Goal: Transaction & Acquisition: Purchase product/service

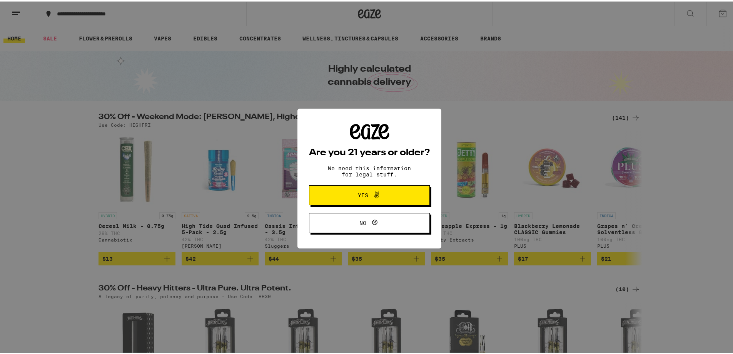
click at [373, 209] on div "Are you 21 years or older? We need this information for legal stuff. Yes No" at bounding box center [369, 176] width 121 height 109
click at [370, 202] on button "Yes" at bounding box center [369, 194] width 121 height 20
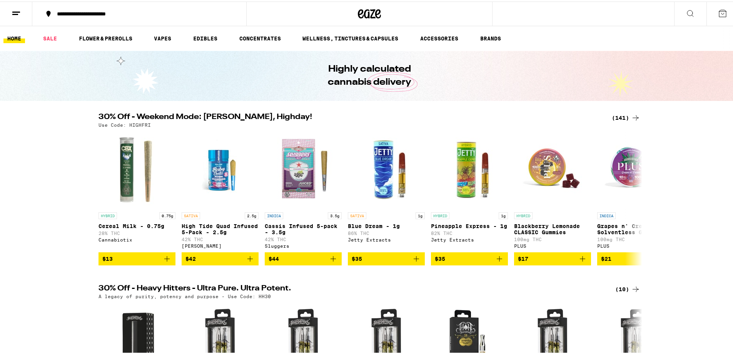
click at [68, 13] on div "**********" at bounding box center [143, 12] width 180 height 5
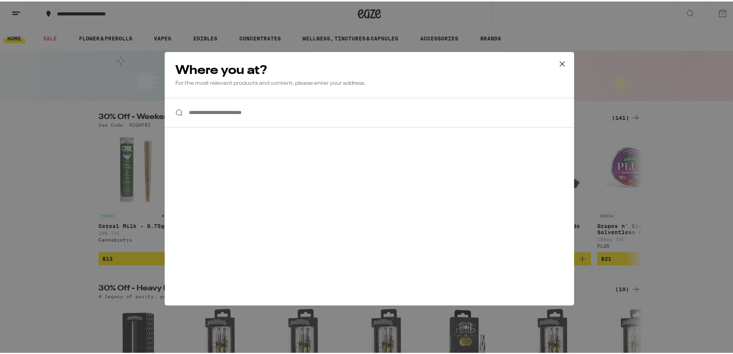
click at [260, 118] on input "**********" at bounding box center [369, 111] width 409 height 30
click at [562, 60] on icon at bounding box center [562, 63] width 12 height 12
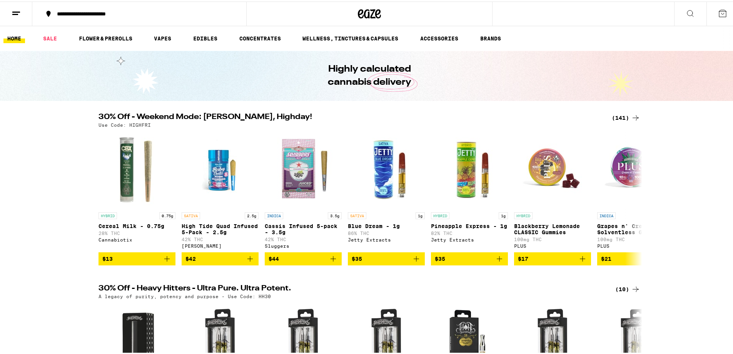
click at [718, 14] on icon at bounding box center [722, 11] width 9 height 9
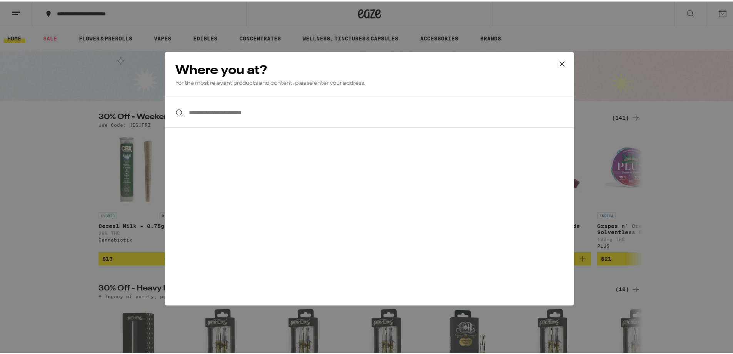
click at [565, 63] on button at bounding box center [562, 62] width 24 height 25
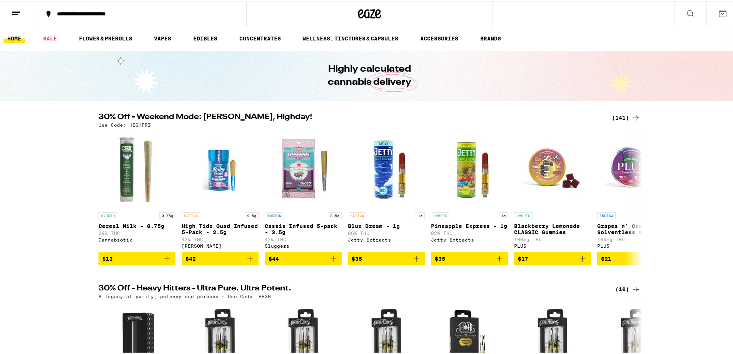
click at [353, 6] on div at bounding box center [369, 12] width 246 height 25
click at [359, 9] on icon at bounding box center [361, 12] width 6 height 9
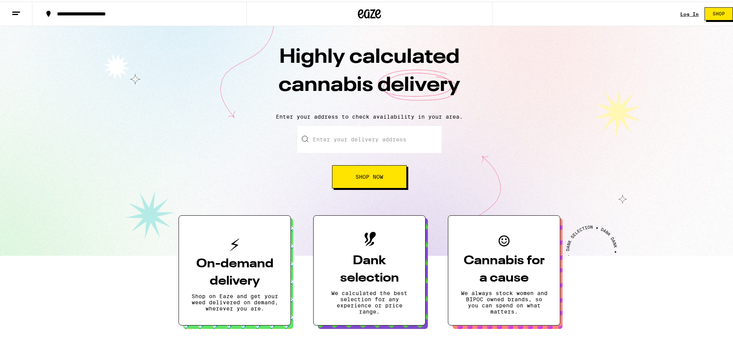
click at [168, 94] on div "Highly calculated cannabis delivery Enter your address to check availability in…" at bounding box center [369, 139] width 739 height 229
click at [396, 175] on button "Shop Now" at bounding box center [369, 175] width 75 height 23
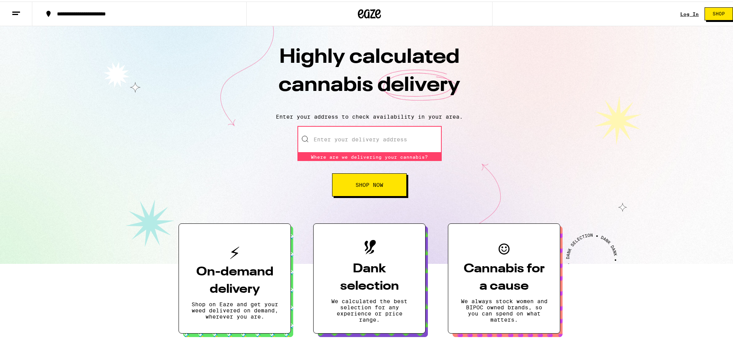
click at [373, 140] on input "Enter your delivery address" at bounding box center [369, 137] width 144 height 27
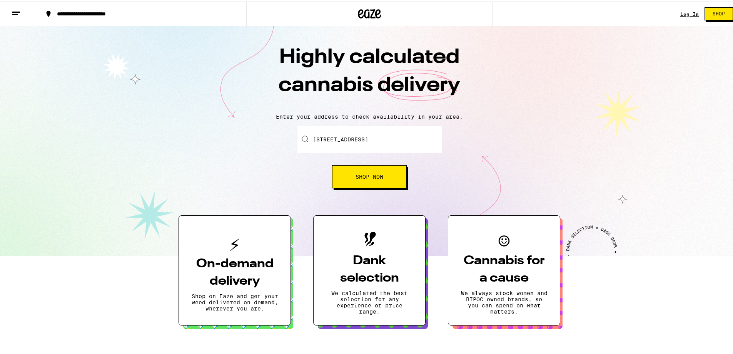
type input "2362 Cabot Street, Los Angeles, CA"
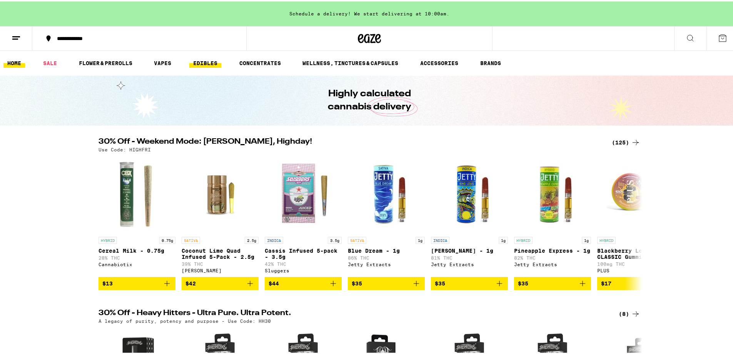
click at [194, 61] on link "EDIBLES" at bounding box center [205, 61] width 32 height 9
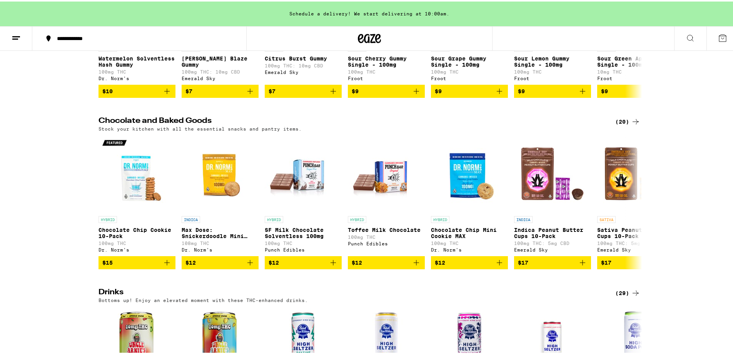
scroll to position [231, 0]
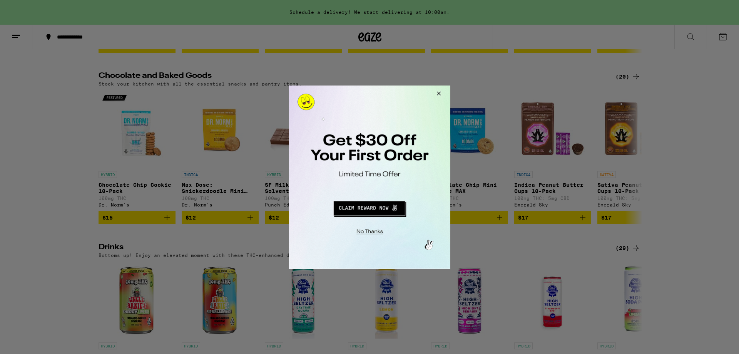
drag, startPoint x: 440, startPoint y: 91, endPoint x: 444, endPoint y: 86, distance: 6.6
click at [440, 92] on button "Close Modal" at bounding box center [437, 94] width 21 height 18
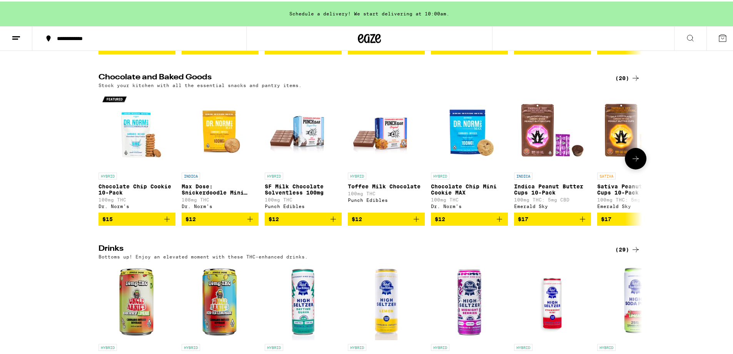
click at [143, 158] on img "Open page for Chocolate Chip Cookie 10-Pack from Dr. Norm's" at bounding box center [137, 128] width 77 height 77
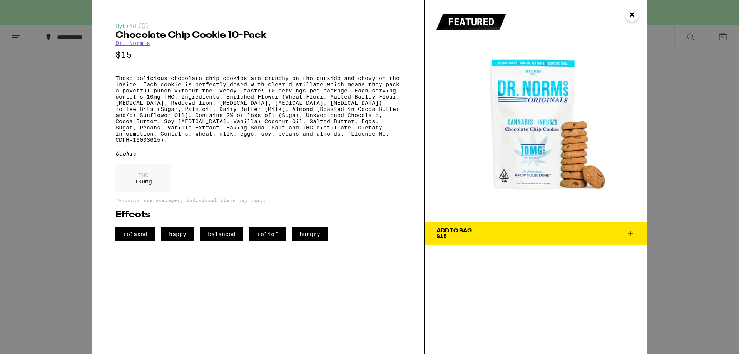
click at [42, 80] on div "Hybrid Chocolate Chip Cookie 10-Pack Dr. Norm's $15 These delicious chocolate c…" at bounding box center [369, 177] width 739 height 354
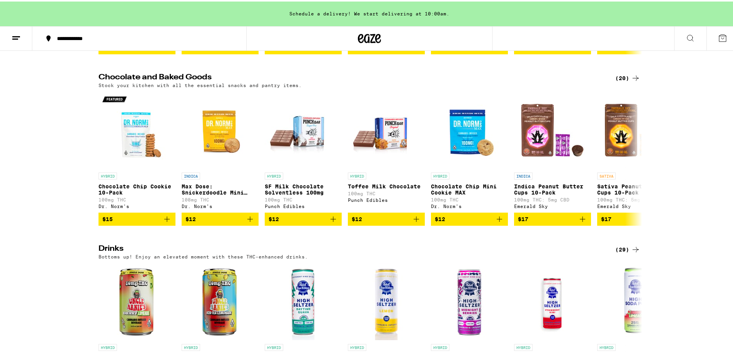
click at [74, 145] on div "Chocolate and Baked Goods (20) Stock your kitchen with all the essential snacks…" at bounding box center [369, 148] width 739 height 152
click at [150, 132] on img "Open page for Chocolate Chip Cookie 10-Pack from Dr. Norm's" at bounding box center [137, 128] width 77 height 77
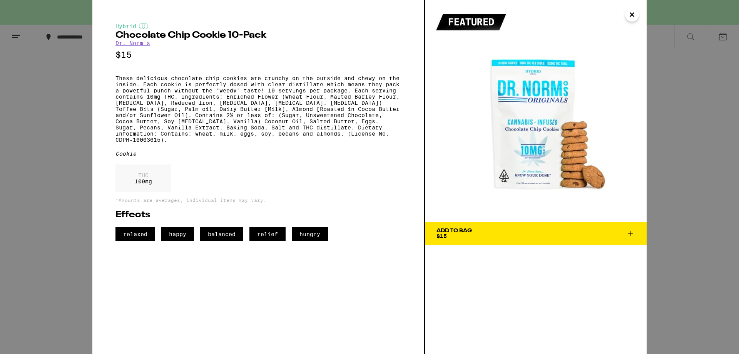
click at [73, 133] on div "Hybrid Chocolate Chip Cookie 10-Pack Dr. Norm's $15 These delicious chocolate c…" at bounding box center [369, 177] width 739 height 354
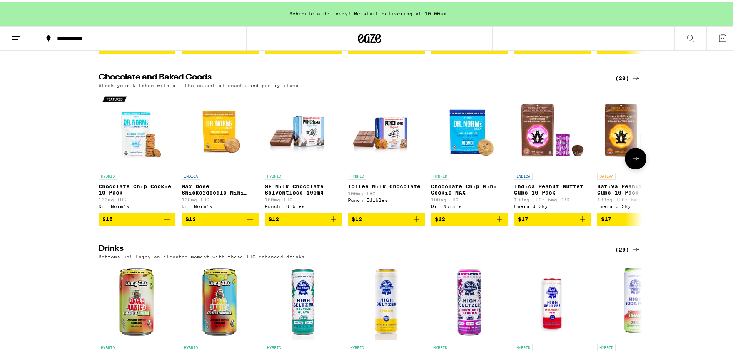
click at [633, 162] on icon at bounding box center [635, 156] width 9 height 9
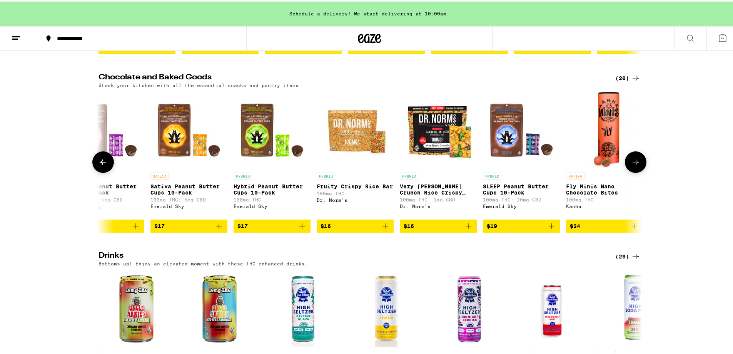
scroll to position [0, 458]
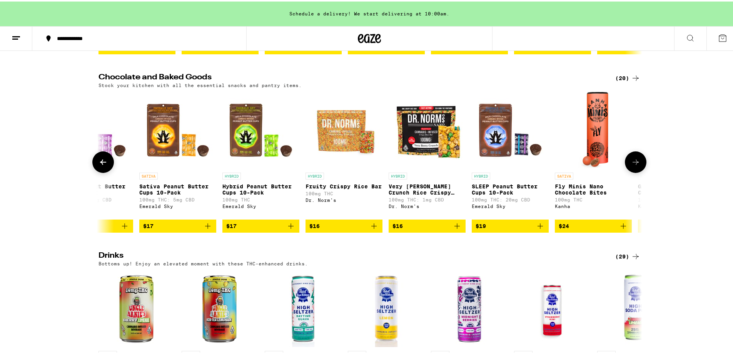
click at [637, 165] on icon at bounding box center [635, 160] width 9 height 9
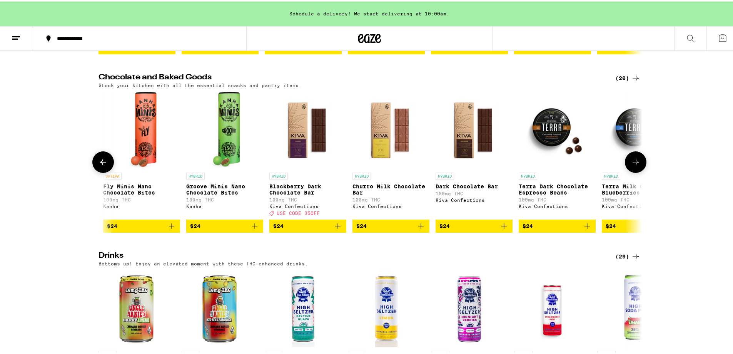
scroll to position [0, 916]
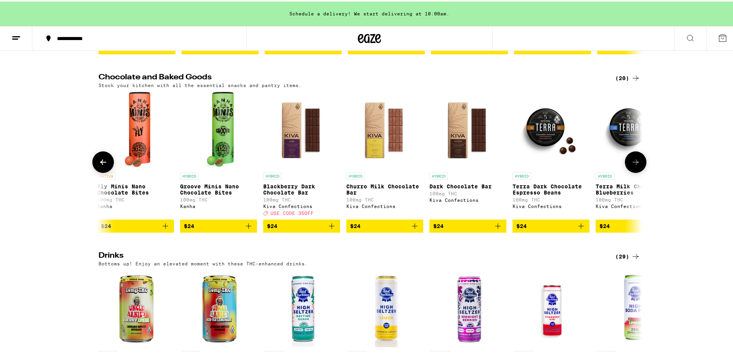
click at [631, 165] on icon at bounding box center [635, 160] width 9 height 9
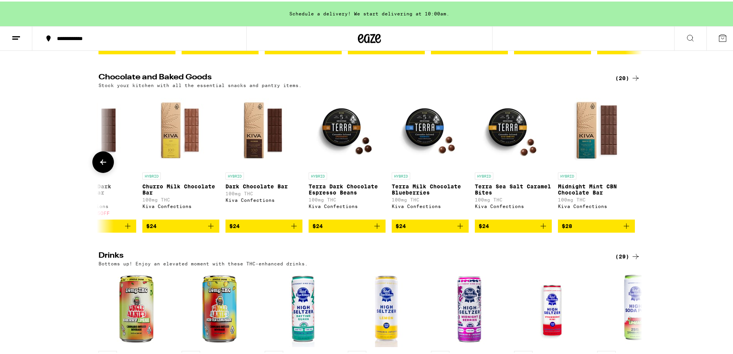
scroll to position [0, 1121]
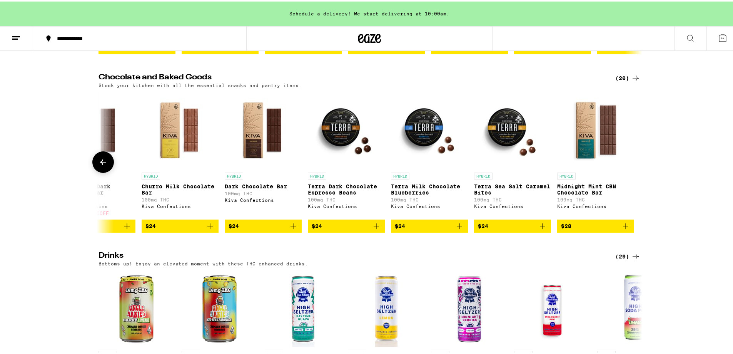
click at [105, 165] on icon at bounding box center [103, 160] width 9 height 9
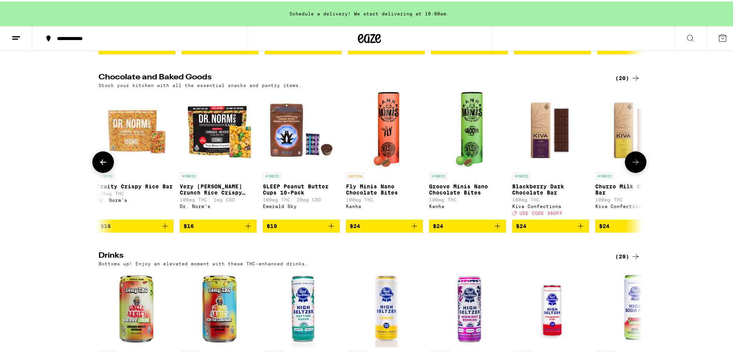
scroll to position [0, 663]
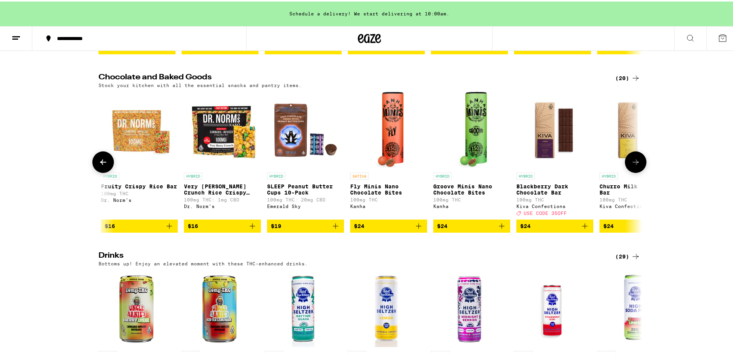
click at [105, 165] on icon at bounding box center [103, 160] width 9 height 9
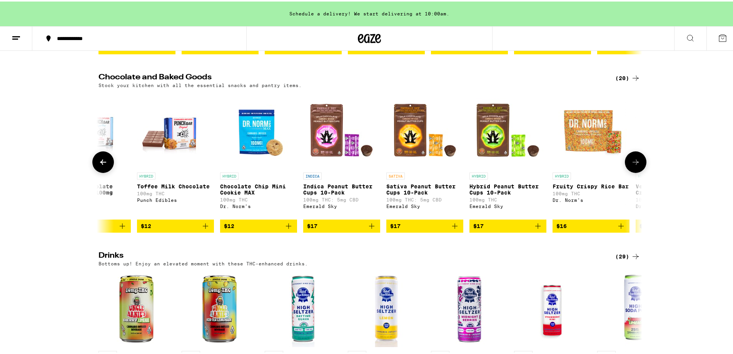
scroll to position [0, 205]
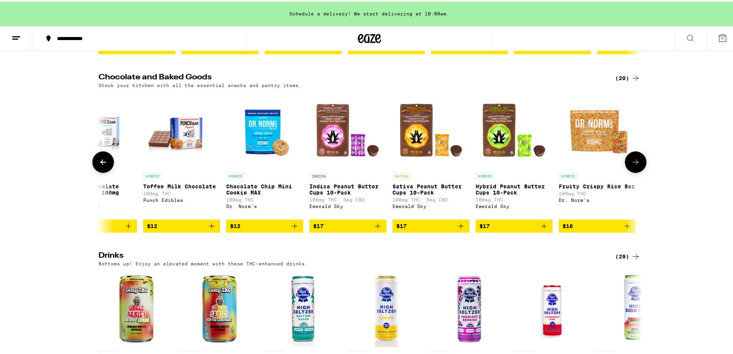
click at [105, 165] on icon at bounding box center [103, 160] width 9 height 9
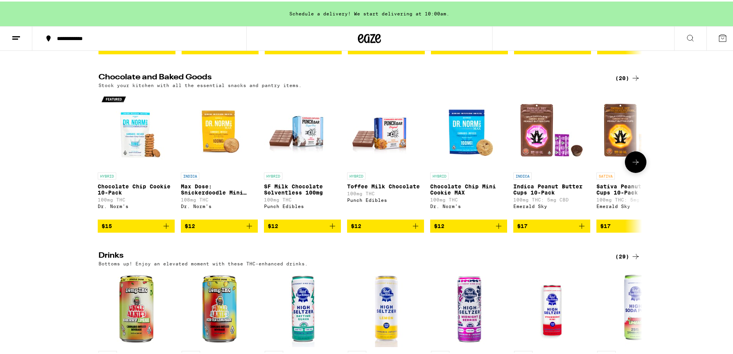
scroll to position [0, 0]
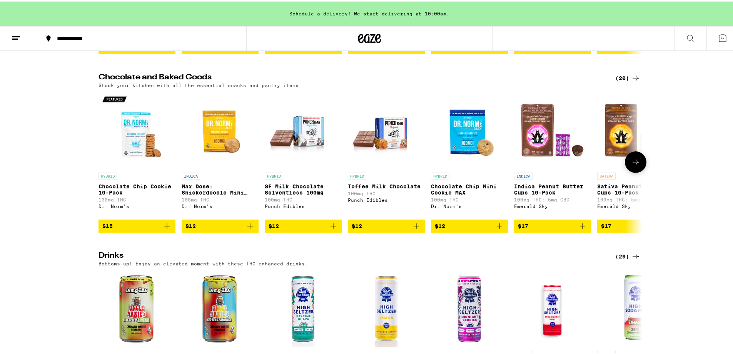
click at [460, 134] on img "Open page for Chocolate Chip Mini Cookie MAX from Dr. Norm's" at bounding box center [469, 128] width 77 height 77
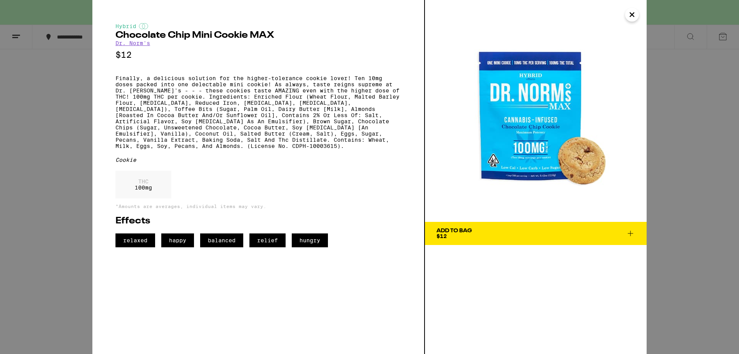
click at [44, 139] on div "Hybrid Chocolate Chip Mini Cookie MAX Dr. Norm's $12 Finally, a delicious solut…" at bounding box center [369, 177] width 739 height 354
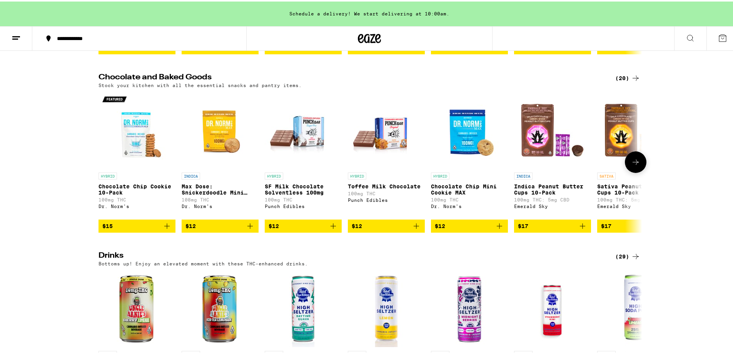
click at [133, 133] on img "Open page for Chocolate Chip Cookie 10-Pack from Dr. Norm's" at bounding box center [137, 128] width 77 height 77
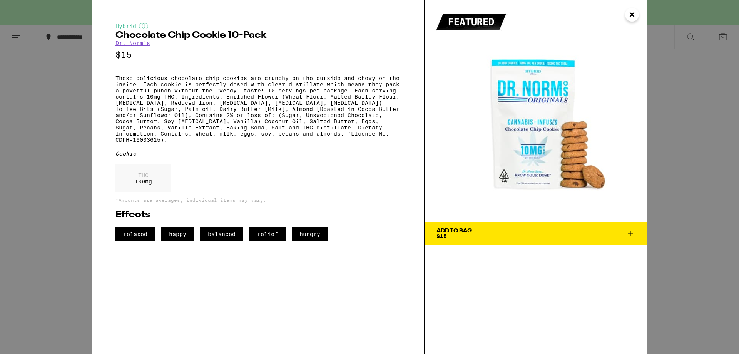
click at [37, 180] on div "Hybrid Chocolate Chip Cookie 10-Pack Dr. Norm's $15 These delicious chocolate c…" at bounding box center [369, 177] width 739 height 354
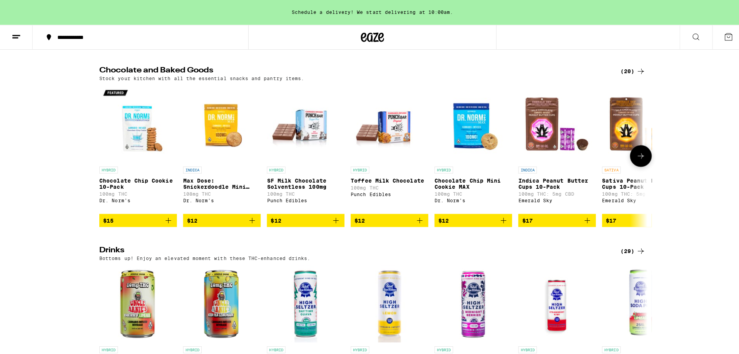
scroll to position [231, 0]
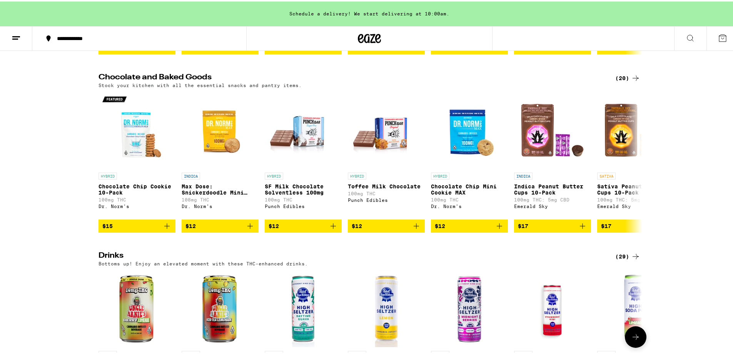
click at [143, 308] on img "Open page for Cherry Limeade 7.5oz - 10mg from Uncle Arnie's" at bounding box center [137, 306] width 77 height 77
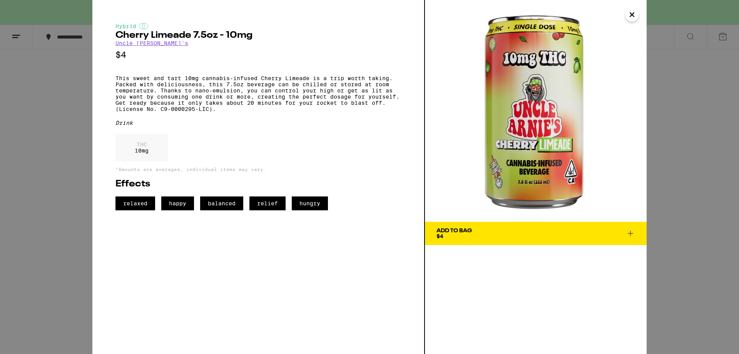
drag, startPoint x: 513, startPoint y: 119, endPoint x: 423, endPoint y: 142, distance: 92.2
click at [423, 142] on div "Hybrid Cherry Limeade 7.5oz - 10mg Uncle Arnie's $4 This sweet and tart 10mg ca…" at bounding box center [258, 177] width 332 height 354
click at [58, 142] on div "Hybrid Cherry Limeade 7.5oz - 10mg Uncle Arnie's $4 This sweet and tart 10mg ca…" at bounding box center [369, 177] width 739 height 354
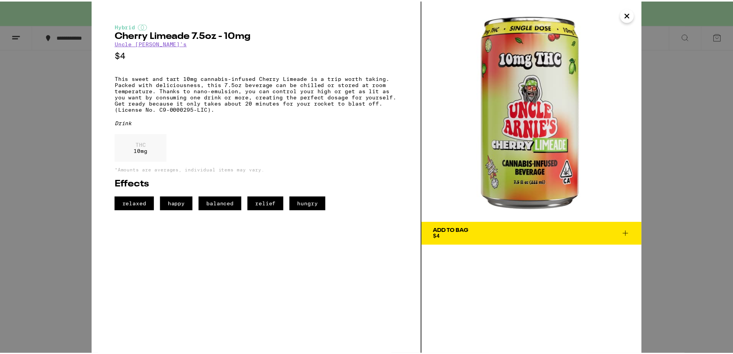
scroll to position [284, 0]
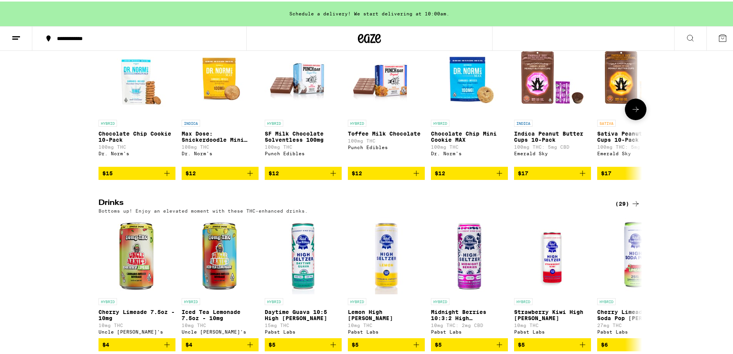
click at [164, 174] on icon "Add to bag" at bounding box center [166, 171] width 5 height 5
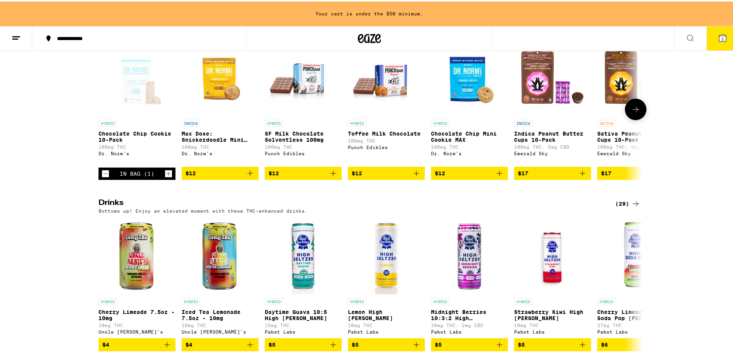
click at [165, 177] on icon "Increment" at bounding box center [168, 171] width 7 height 9
click at [167, 174] on icon "Increment" at bounding box center [169, 172] width 4 height 4
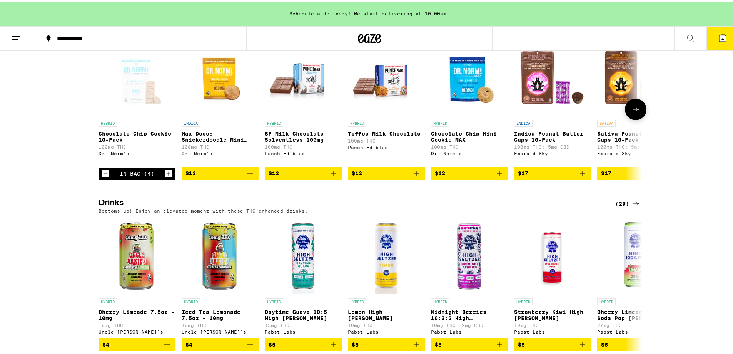
click at [637, 112] on icon at bounding box center [635, 107] width 9 height 9
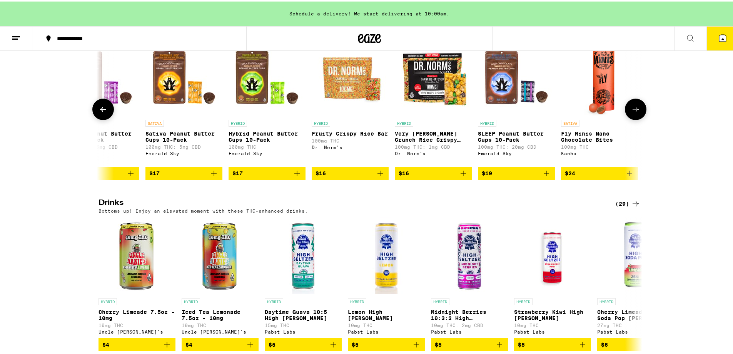
scroll to position [0, 458]
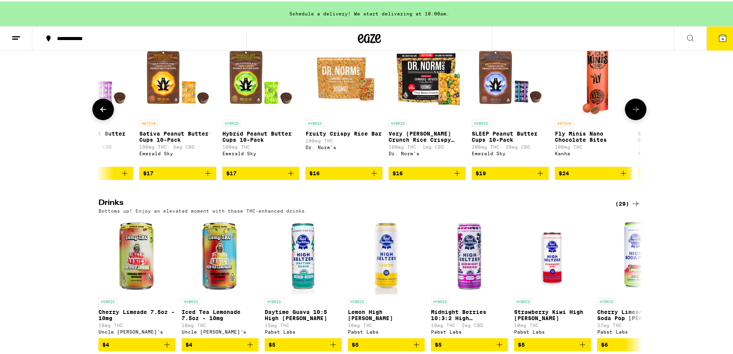
click at [100, 112] on icon at bounding box center [103, 107] width 9 height 9
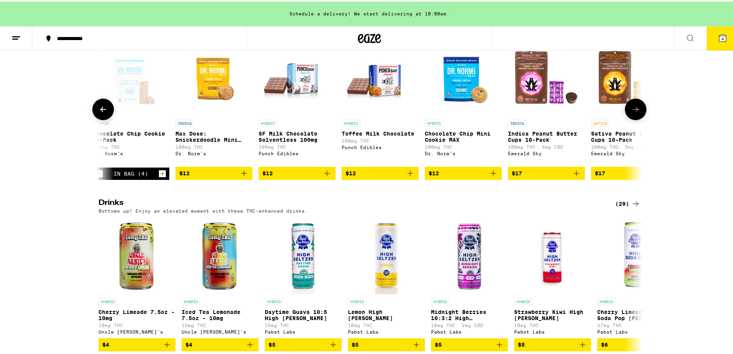
scroll to position [0, 0]
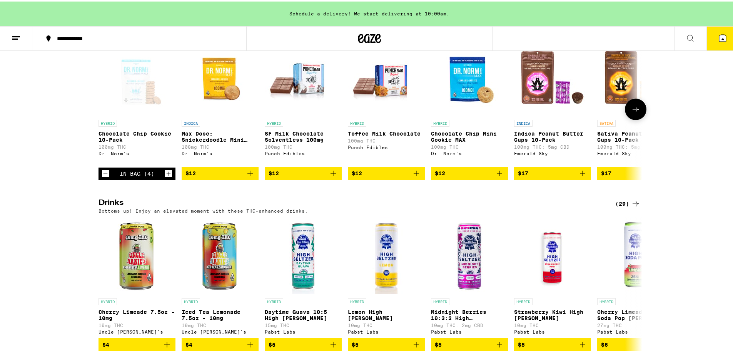
click at [631, 112] on icon at bounding box center [635, 107] width 9 height 9
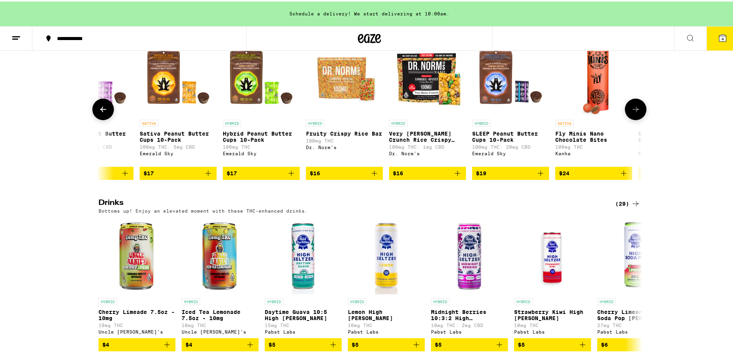
scroll to position [0, 458]
click at [631, 112] on icon at bounding box center [635, 107] width 9 height 9
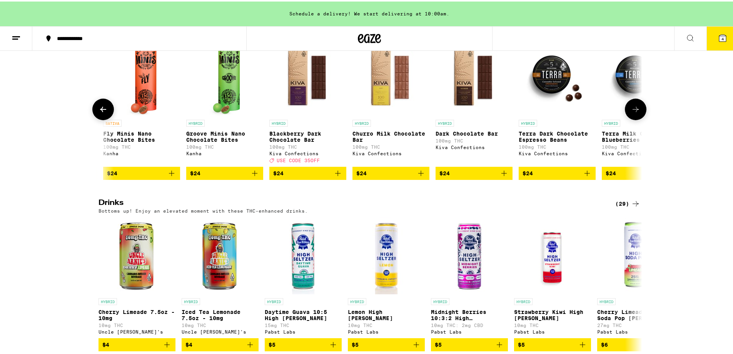
scroll to position [0, 916]
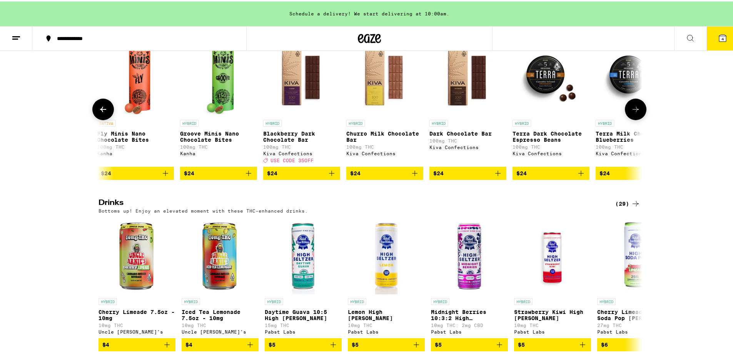
click at [631, 112] on icon at bounding box center [635, 107] width 9 height 9
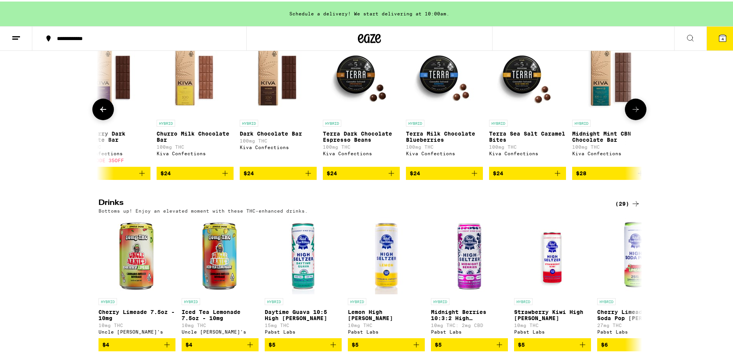
scroll to position [0, 1121]
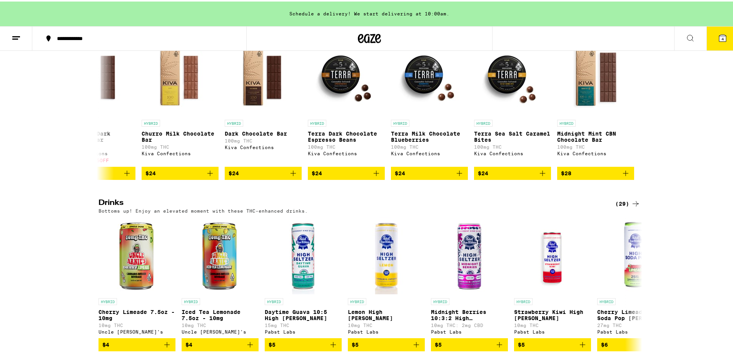
drag, startPoint x: 631, startPoint y: 118, endPoint x: 709, endPoint y: 123, distance: 78.7
click at [709, 123] on div "Chocolate and Baked Goods (20) Stock your kitchen with all the essential snacks…" at bounding box center [369, 98] width 739 height 159
click at [709, 124] on div "Chocolate and Baked Goods (20) Stock your kitchen with all the essential snacks…" at bounding box center [369, 98] width 739 height 159
click at [103, 112] on icon at bounding box center [103, 107] width 9 height 9
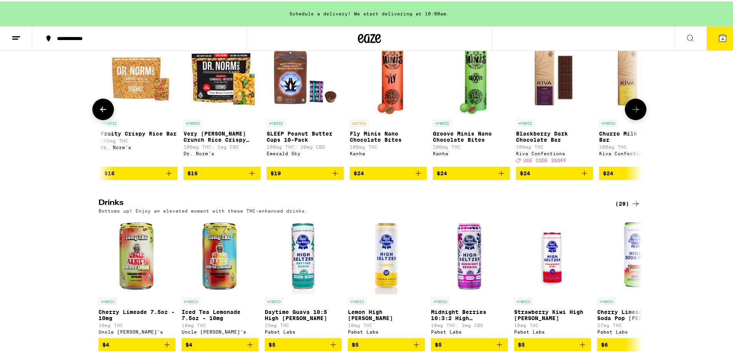
scroll to position [0, 663]
click at [103, 112] on icon at bounding box center [103, 107] width 9 height 9
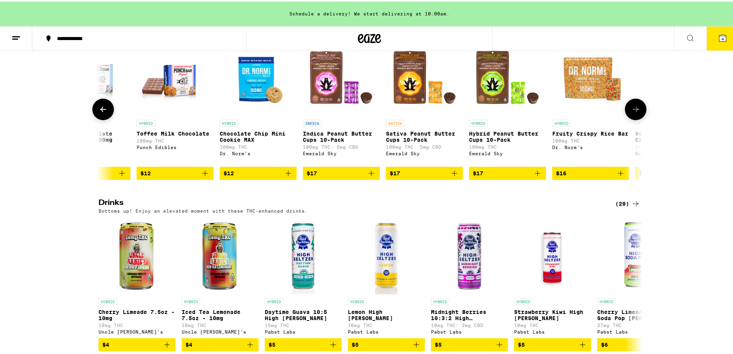
scroll to position [0, 205]
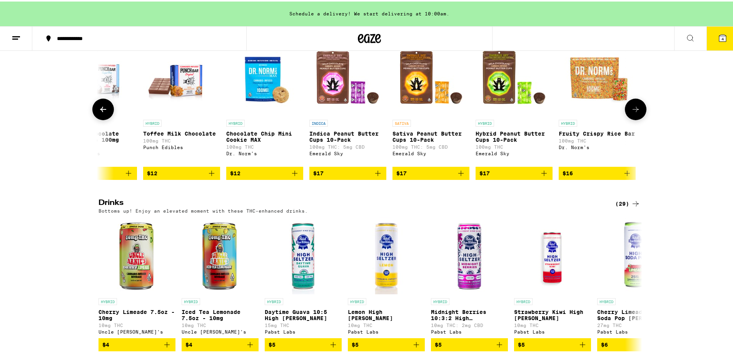
click at [103, 112] on icon at bounding box center [103, 107] width 9 height 9
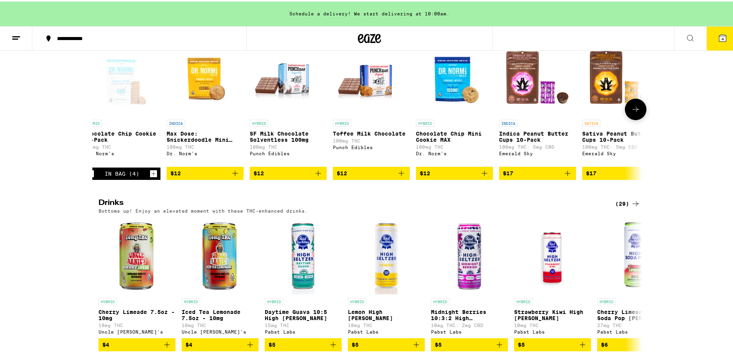
scroll to position [0, 0]
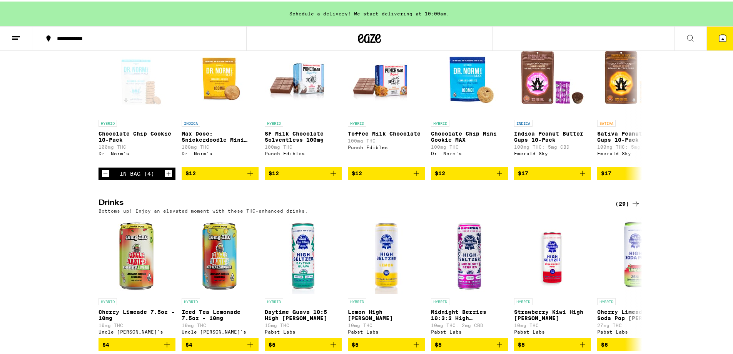
click at [38, 120] on div "Chocolate and Baked Goods (20) Stock your kitchen with all the essential snacks…" at bounding box center [369, 98] width 739 height 159
click at [497, 174] on icon "Add to bag" at bounding box center [499, 171] width 5 height 5
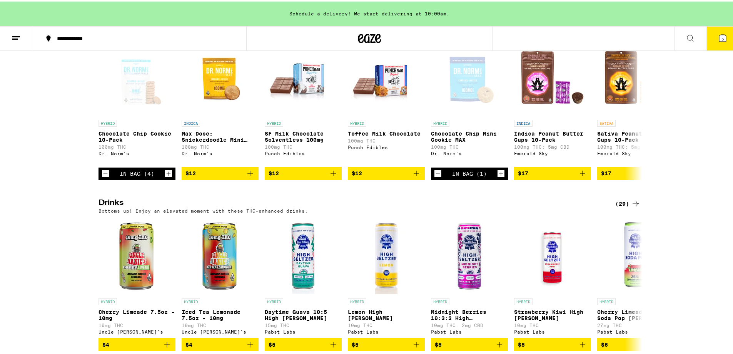
click at [680, 127] on div "Chocolate and Baked Goods (20) Stock your kitchen with all the essential snacks…" at bounding box center [369, 98] width 739 height 159
click at [719, 36] on icon at bounding box center [722, 36] width 7 height 7
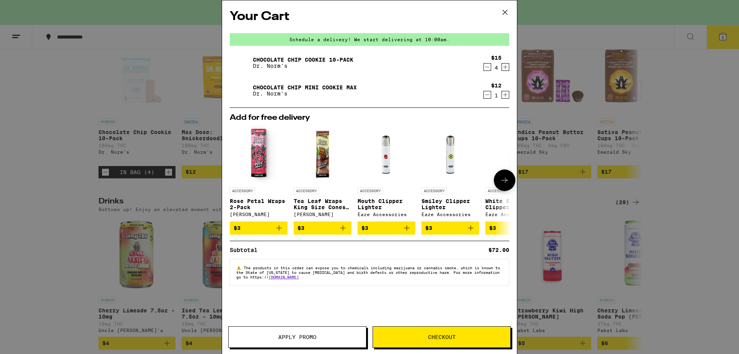
click at [368, 228] on span "$3" at bounding box center [364, 228] width 7 height 6
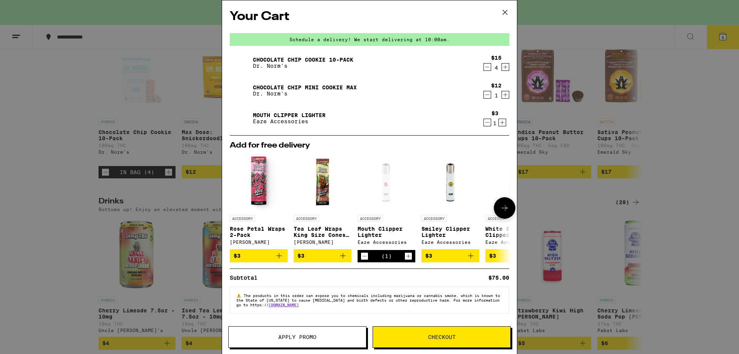
click at [363, 260] on icon "Decrement" at bounding box center [364, 255] width 7 height 9
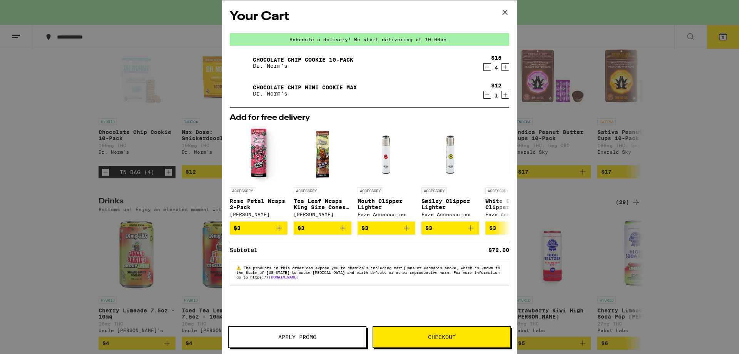
click at [309, 336] on span "Apply Promo" at bounding box center [297, 336] width 38 height 5
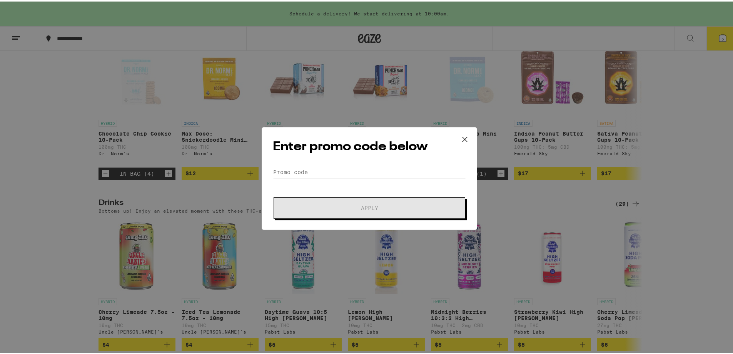
click at [463, 139] on icon at bounding box center [465, 137] width 5 height 5
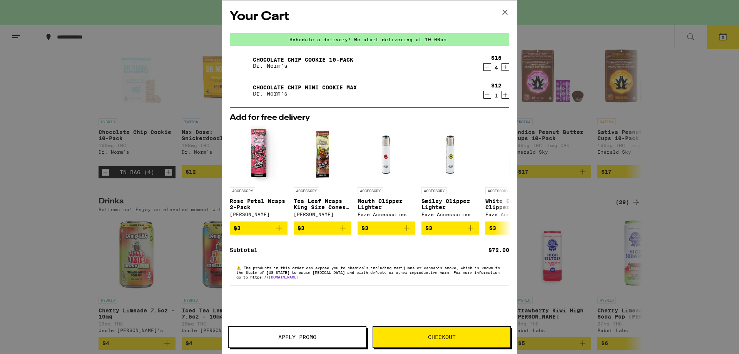
click at [500, 15] on icon at bounding box center [505, 13] width 12 height 12
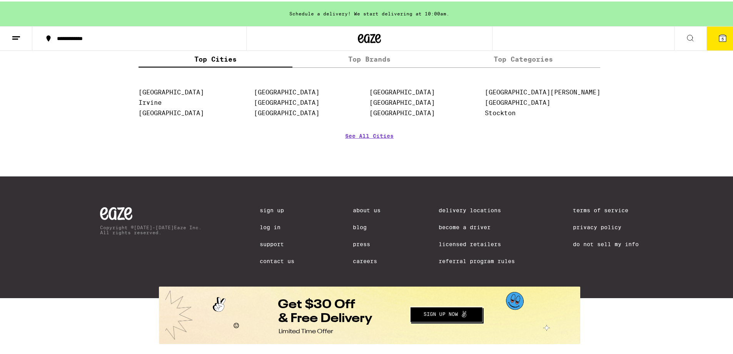
scroll to position [623, 0]
click at [428, 314] on button "Redirect to URL" at bounding box center [369, 313] width 420 height 55
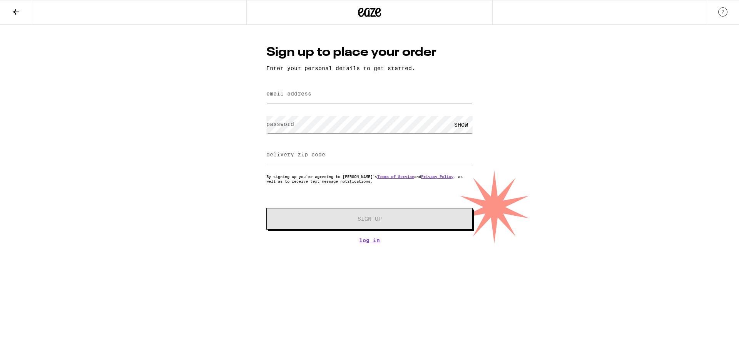
click at [302, 99] on input "email address" at bounding box center [369, 93] width 206 height 17
type input "[EMAIL_ADDRESS][DOMAIN_NAME]"
click at [316, 155] on label "delivery zip code" at bounding box center [295, 154] width 59 height 6
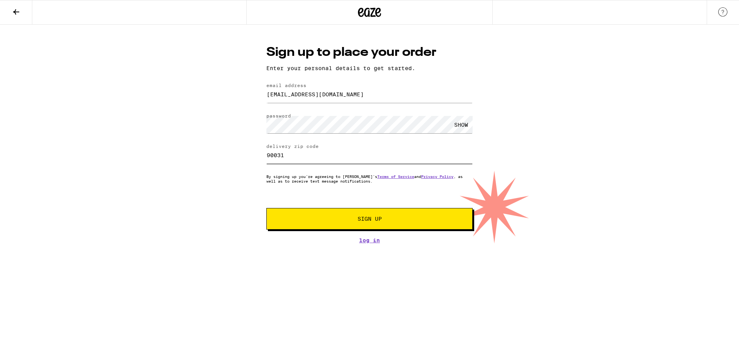
type input "90031"
click at [361, 212] on button "Sign Up" at bounding box center [369, 219] width 206 height 22
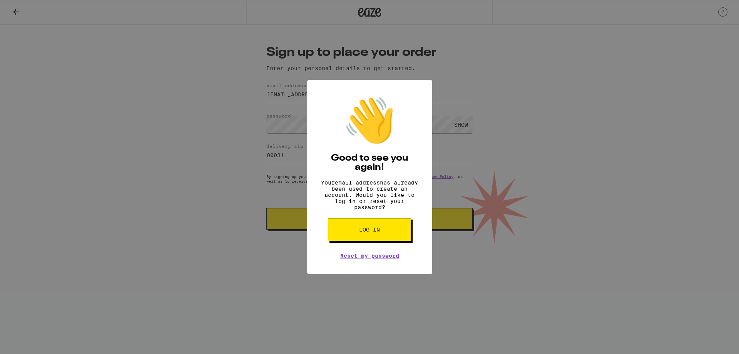
click at [370, 241] on button "Log in" at bounding box center [369, 229] width 83 height 23
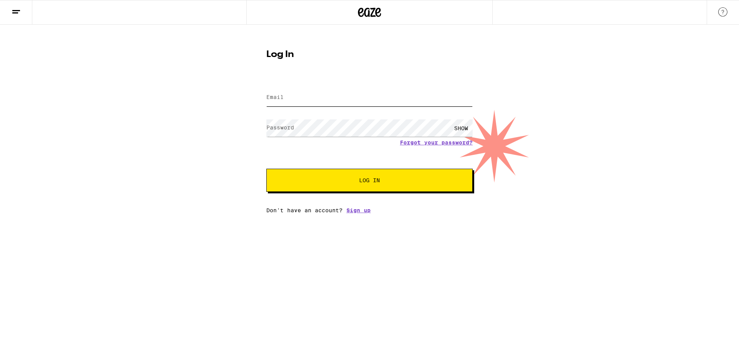
type input "[EMAIL_ADDRESS][DOMAIN_NAME]"
click at [308, 189] on button "Log In" at bounding box center [369, 180] width 206 height 23
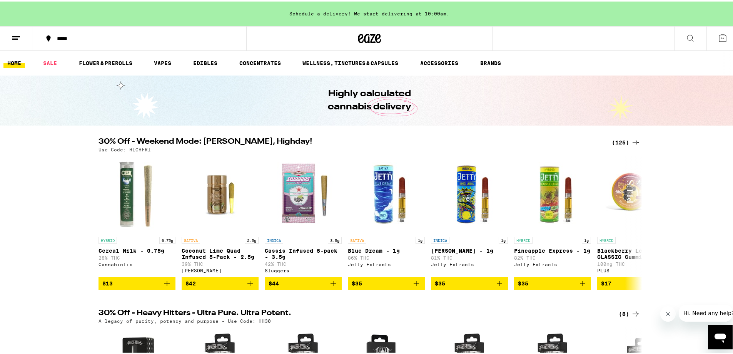
click at [19, 39] on icon at bounding box center [16, 36] width 9 height 9
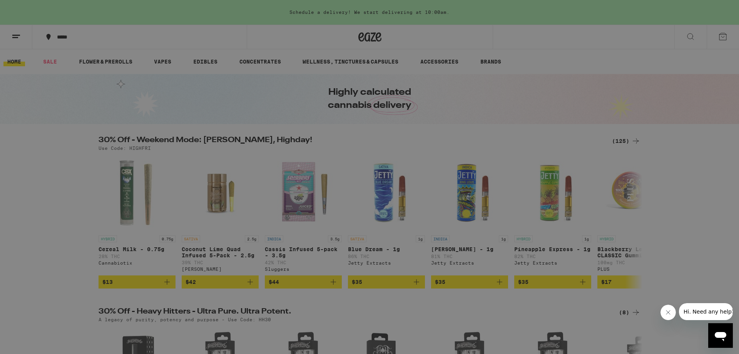
click at [86, 51] on div "Buy It Again" at bounding box center [66, 50] width 55 height 9
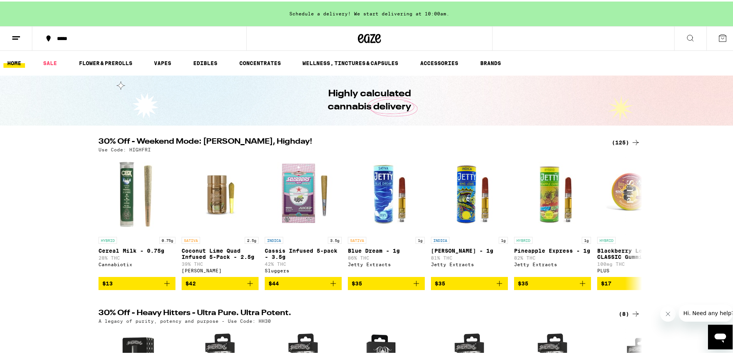
click at [17, 34] on icon at bounding box center [16, 36] width 9 height 9
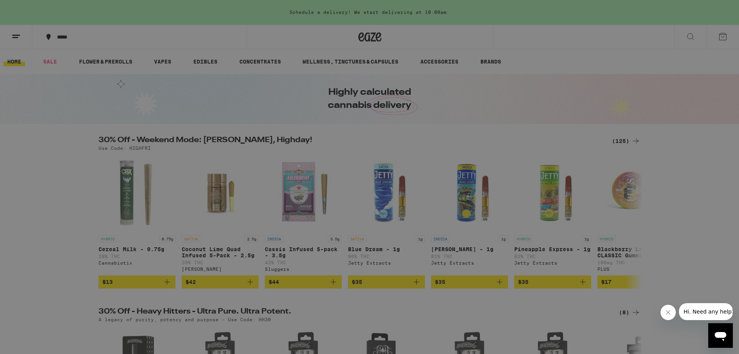
click at [257, 35] on div "Menu Shop Buy It Again Sale Flower & Prerolls Vapes Edibles Concentrates Wellne…" at bounding box center [369, 177] width 739 height 354
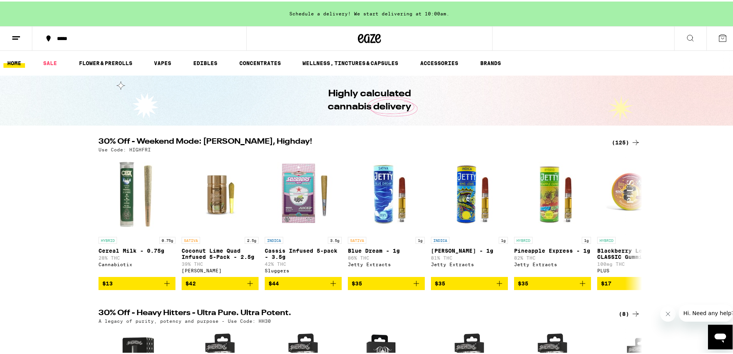
click at [23, 36] on button at bounding box center [16, 37] width 32 height 24
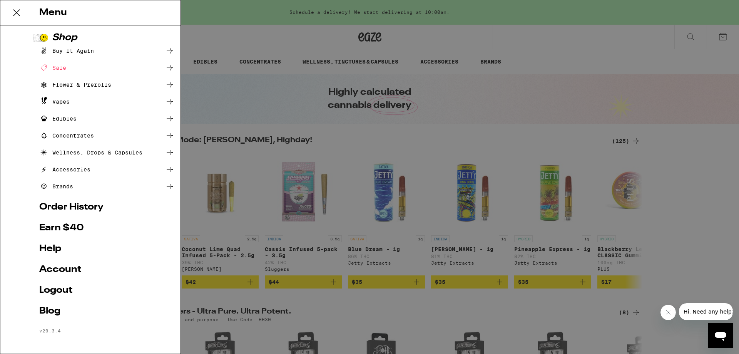
click at [65, 67] on div "Sale" at bounding box center [52, 67] width 27 height 9
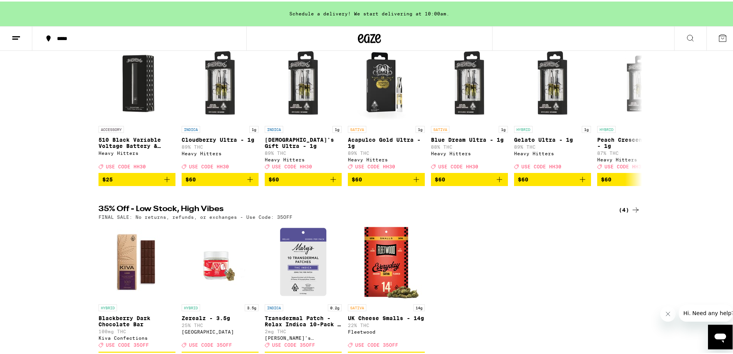
scroll to position [346, 0]
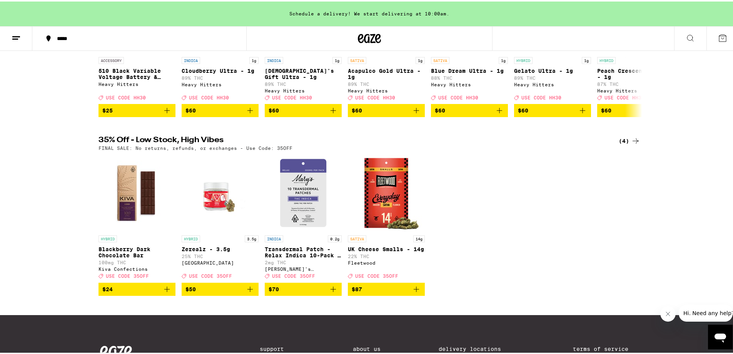
click at [121, 277] on span "USE CODE 35OFF" at bounding box center [127, 274] width 43 height 5
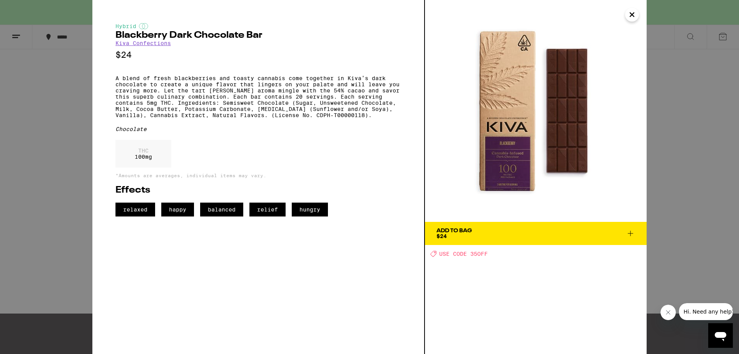
click at [47, 143] on div "Hybrid Blackberry Dark Chocolate Bar Kiva Confections $24 A blend of fresh blac…" at bounding box center [369, 177] width 739 height 354
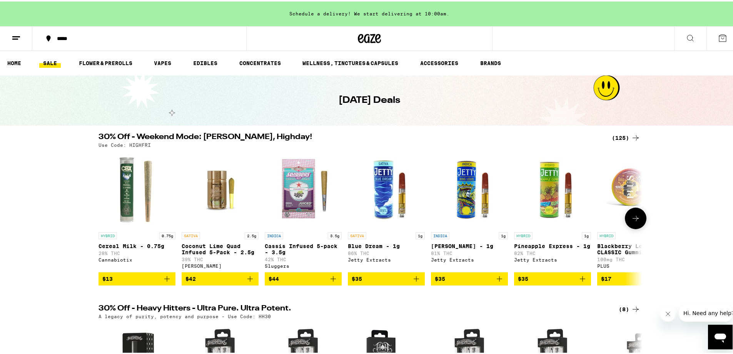
click at [635, 218] on icon at bounding box center [635, 216] width 9 height 9
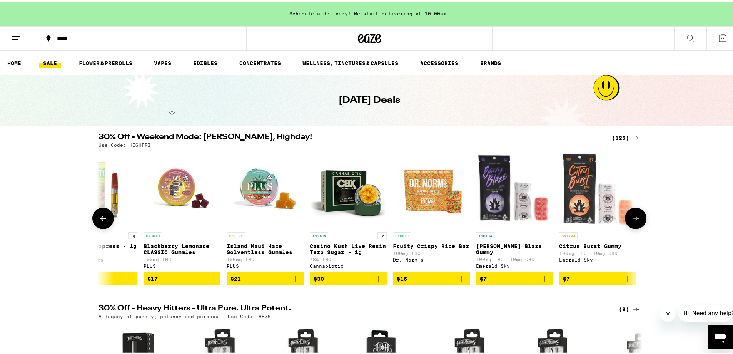
scroll to position [0, 458]
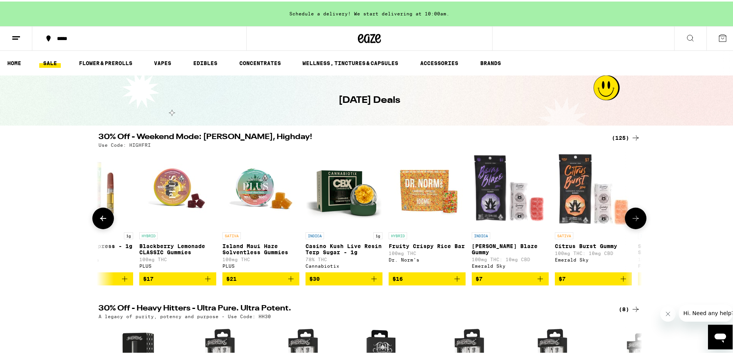
click at [638, 222] on button at bounding box center [636, 217] width 22 height 22
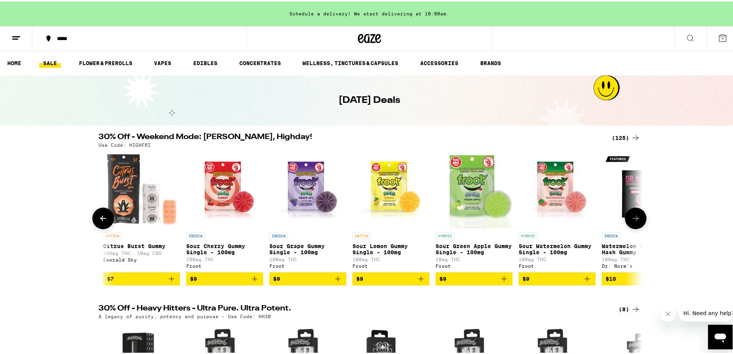
scroll to position [0, 916]
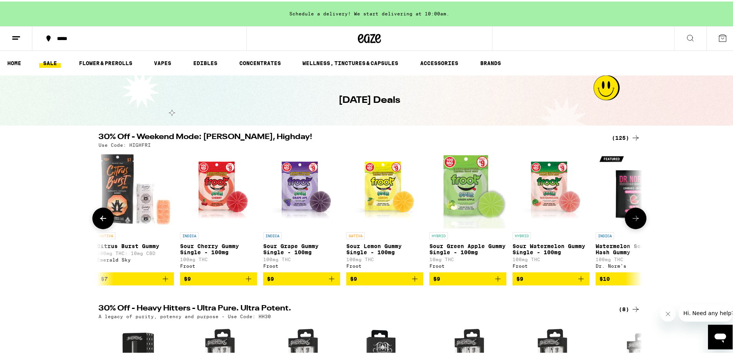
click at [638, 222] on button at bounding box center [636, 217] width 22 height 22
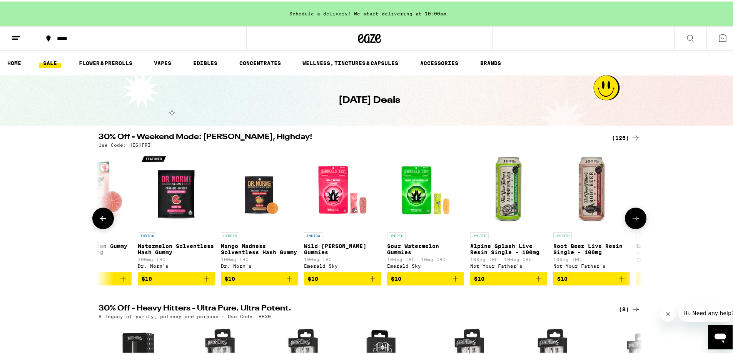
click at [638, 222] on button at bounding box center [636, 217] width 22 height 22
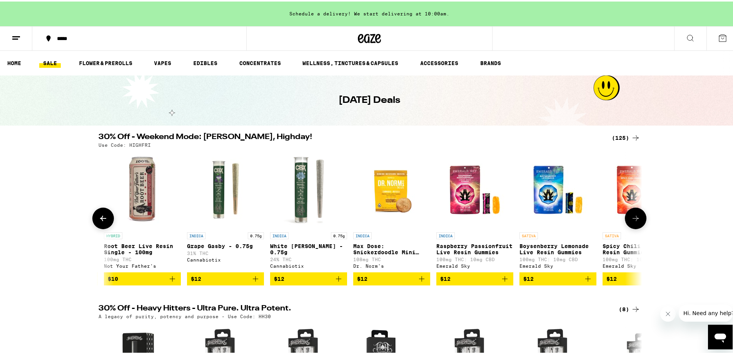
scroll to position [0, 1832]
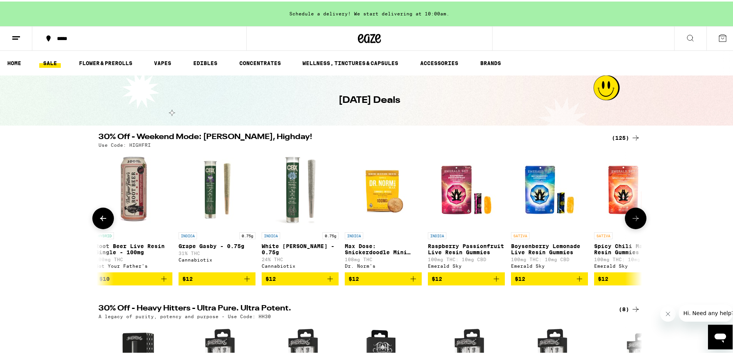
click at [638, 222] on button at bounding box center [636, 217] width 22 height 22
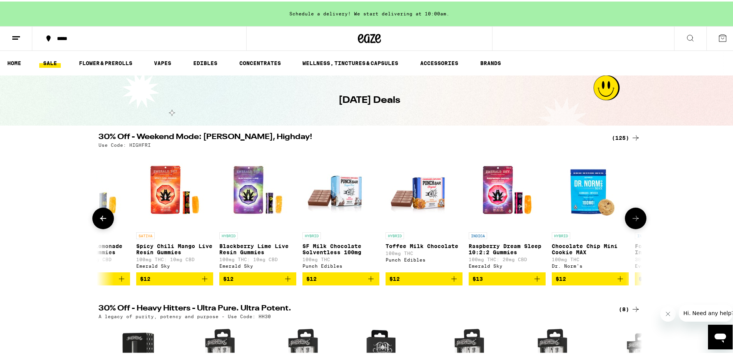
click at [638, 222] on button at bounding box center [636, 217] width 22 height 22
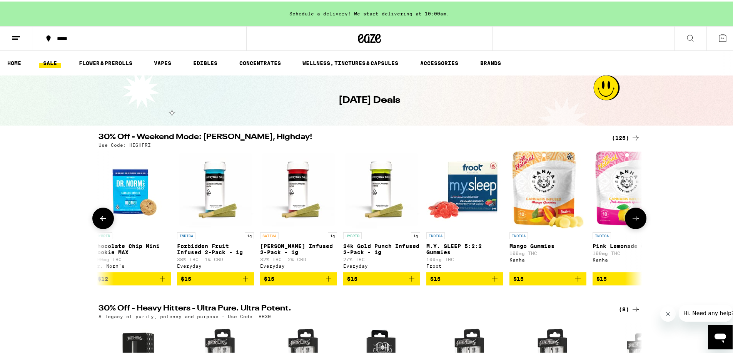
click at [638, 222] on button at bounding box center [636, 217] width 22 height 22
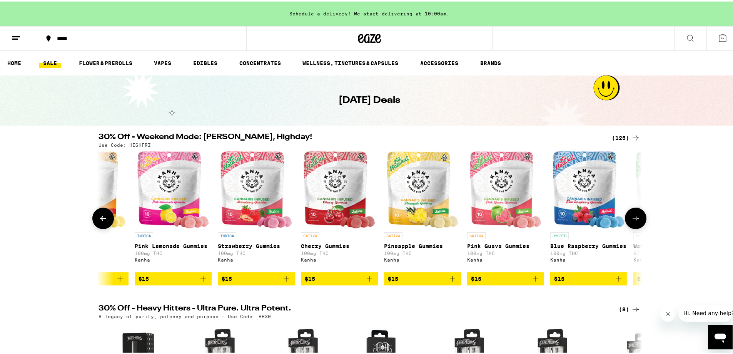
click at [638, 222] on button at bounding box center [636, 217] width 22 height 22
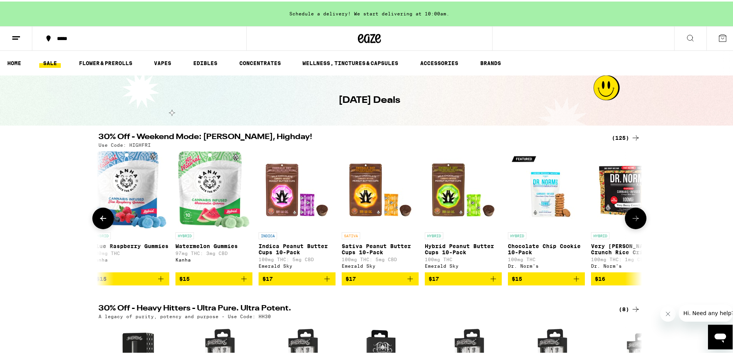
click at [638, 222] on button at bounding box center [636, 217] width 22 height 22
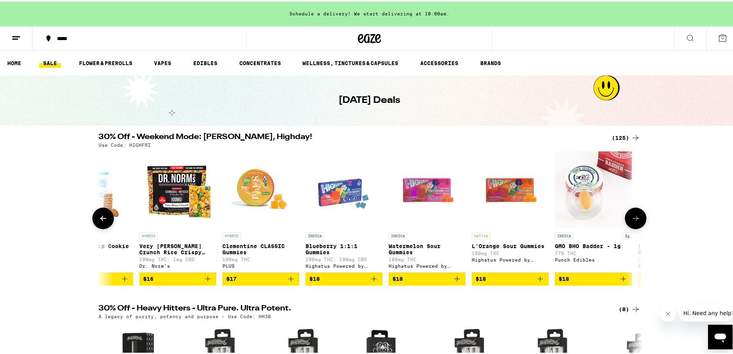
scroll to position [0, 4122]
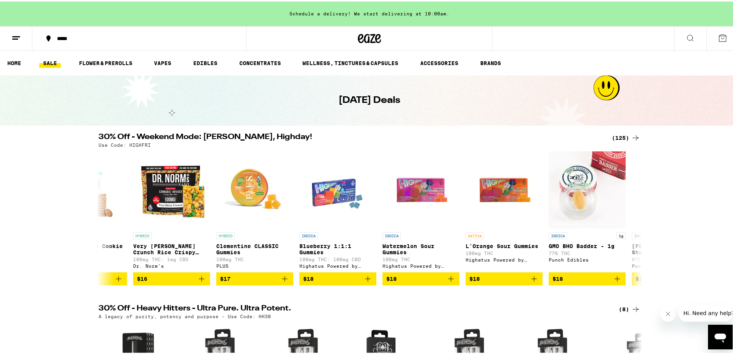
click at [140, 144] on p "Use Code: HIGHFRI" at bounding box center [125, 143] width 52 height 5
copy p "HIGHFRI"
click at [139, 144] on p "Use Code: HIGHFRI" at bounding box center [125, 143] width 52 height 5
click at [640, 220] on button at bounding box center [636, 217] width 22 height 22
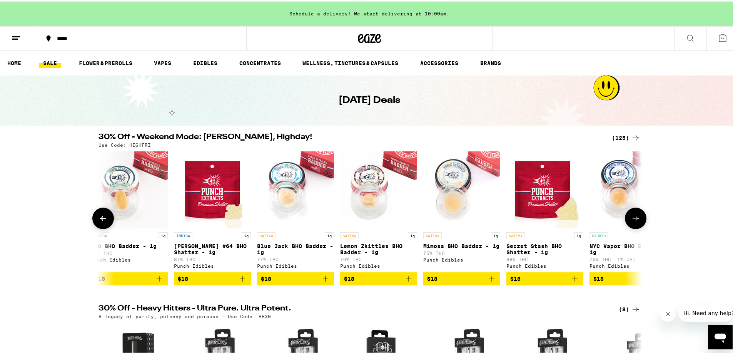
click at [640, 221] on button at bounding box center [636, 217] width 22 height 22
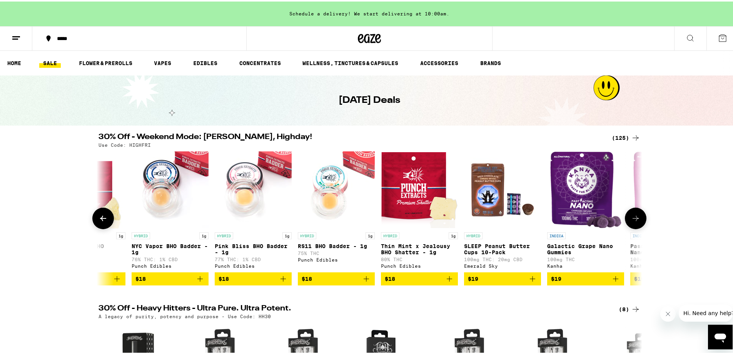
click at [640, 221] on button at bounding box center [636, 217] width 22 height 22
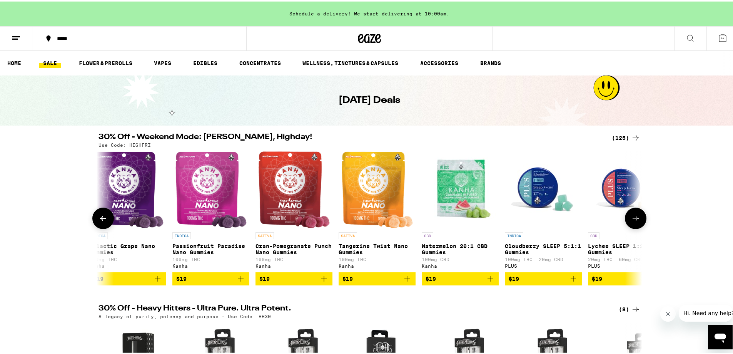
click at [640, 221] on button at bounding box center [636, 217] width 22 height 22
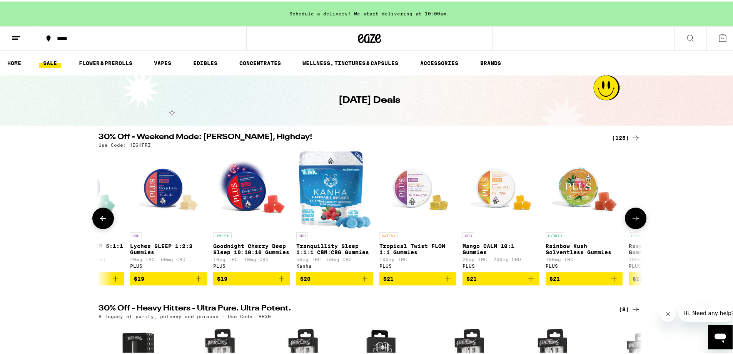
click at [640, 221] on button at bounding box center [636, 217] width 22 height 22
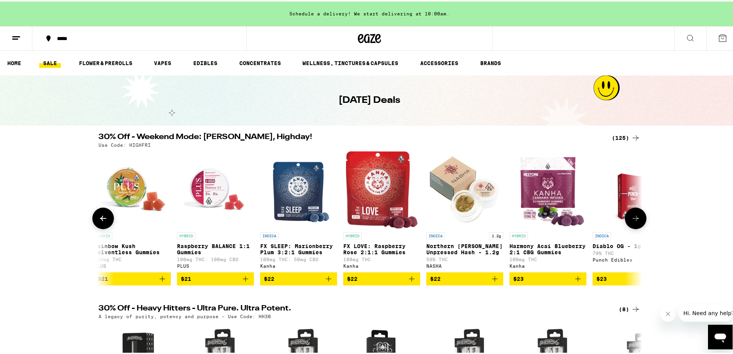
scroll to position [0, 6411]
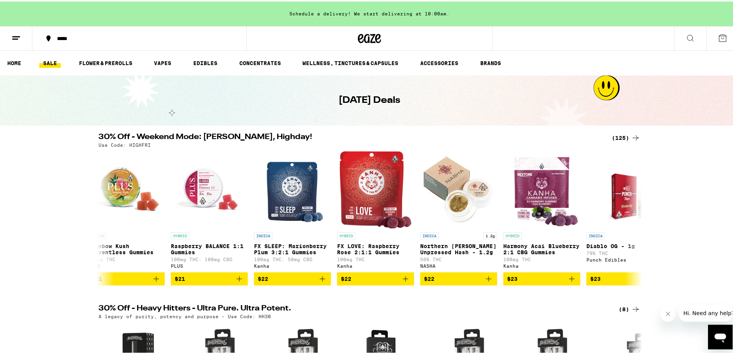
click at [627, 135] on div "(125)" at bounding box center [626, 136] width 28 height 9
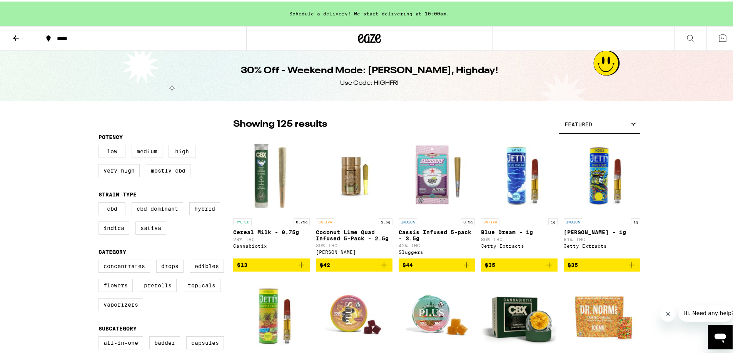
click at [569, 120] on span "Featured" at bounding box center [579, 123] width 28 height 6
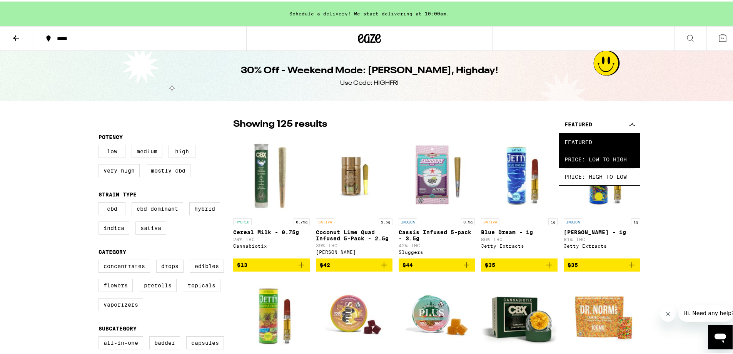
click at [581, 153] on span "Price: Low to High" at bounding box center [600, 157] width 70 height 17
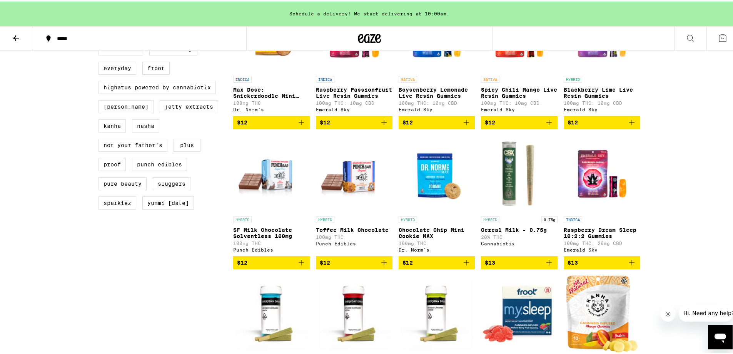
scroll to position [577, 0]
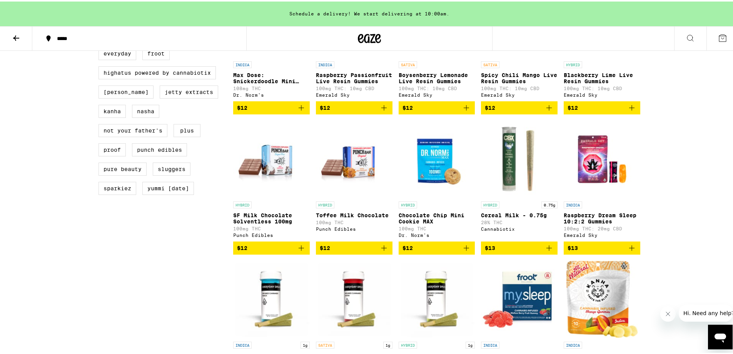
click at [465, 251] on icon "Add to bag" at bounding box center [466, 246] width 9 height 9
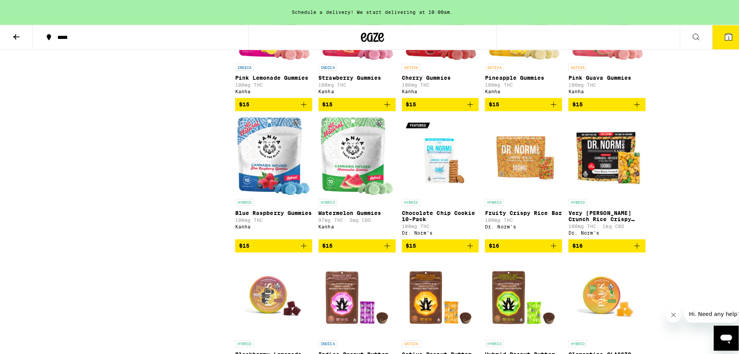
scroll to position [1039, 0]
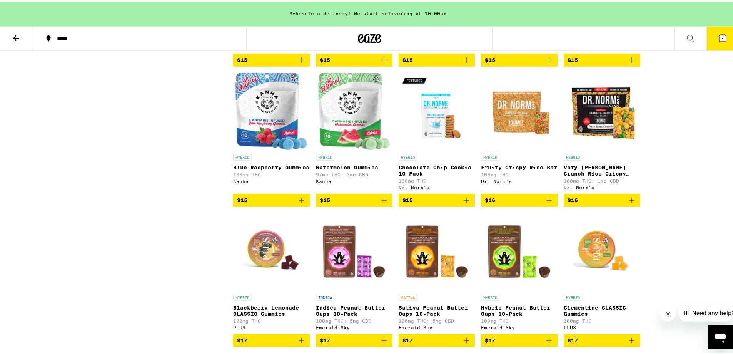
click at [463, 203] on icon "Add to bag" at bounding box center [466, 198] width 9 height 9
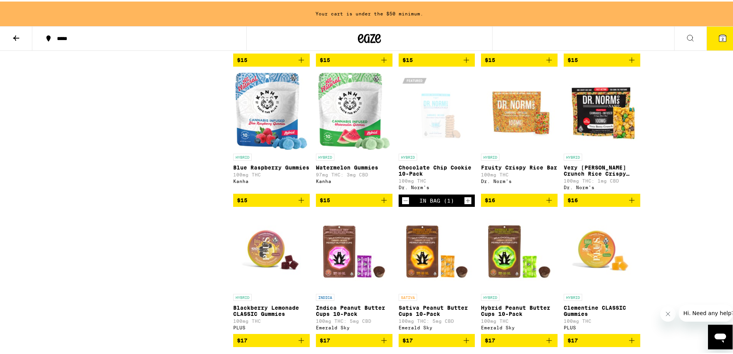
click at [464, 204] on icon "Increment" at bounding box center [467, 198] width 7 height 9
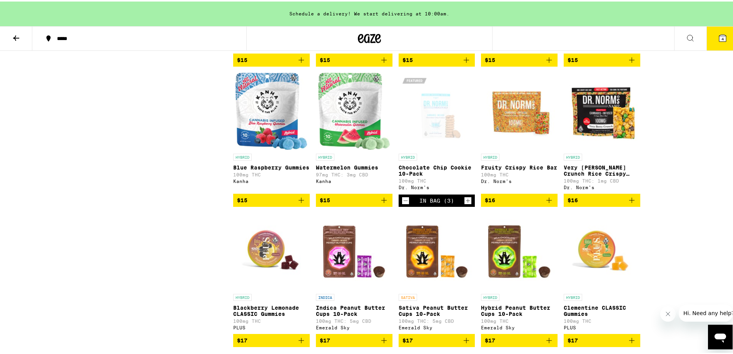
click at [464, 204] on icon "Increment" at bounding box center [467, 198] width 7 height 9
click at [709, 37] on button "5" at bounding box center [723, 37] width 32 height 24
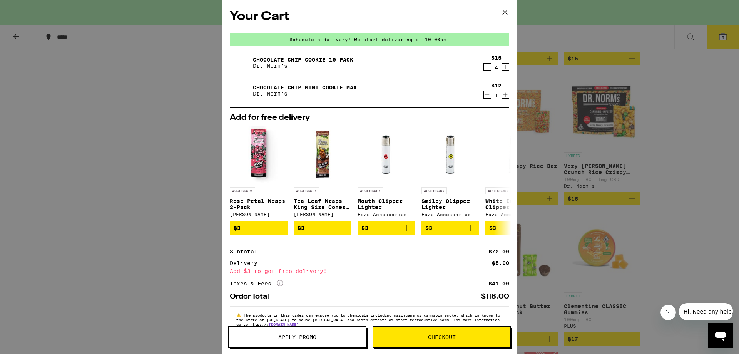
scroll to position [21, 0]
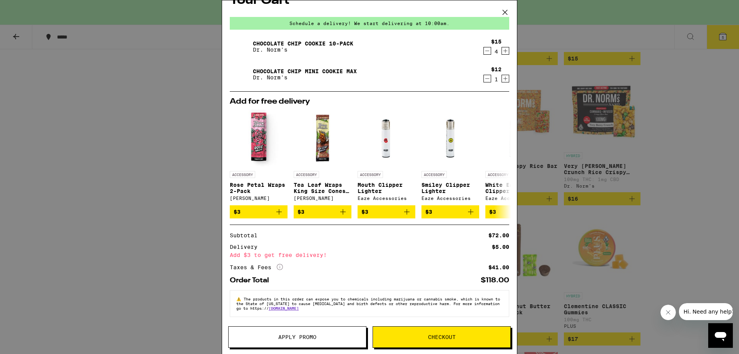
click at [308, 329] on button "Apply Promo" at bounding box center [297, 337] width 138 height 22
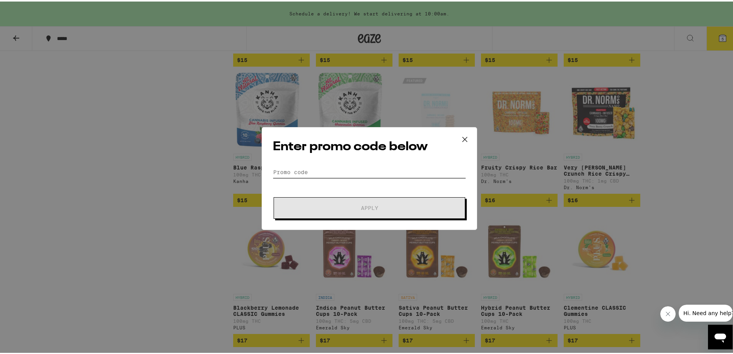
click at [336, 169] on input "Promo Code" at bounding box center [369, 171] width 193 height 12
paste input "HIGHFRI"
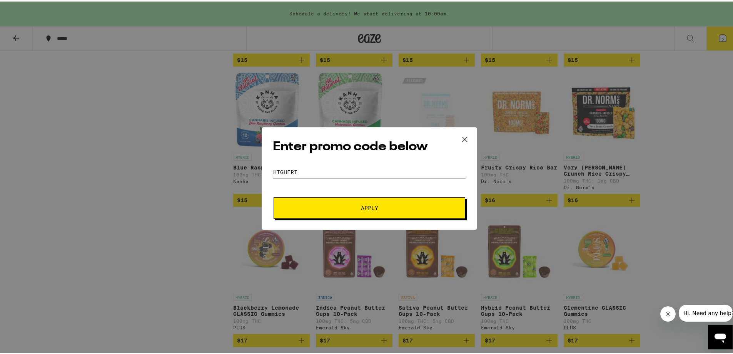
type input "HIGHFRI"
click at [342, 205] on span "Apply" at bounding box center [369, 206] width 139 height 5
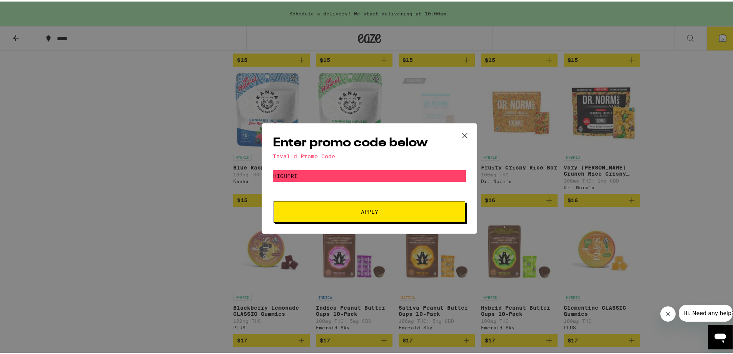
click at [459, 131] on icon at bounding box center [465, 134] width 12 height 12
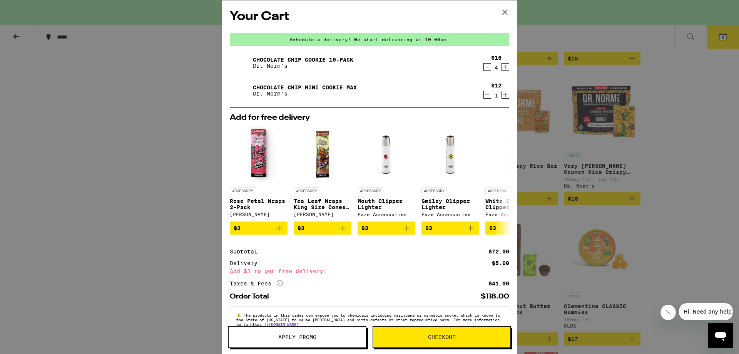
click at [484, 70] on icon "Decrement" at bounding box center [487, 66] width 7 height 9
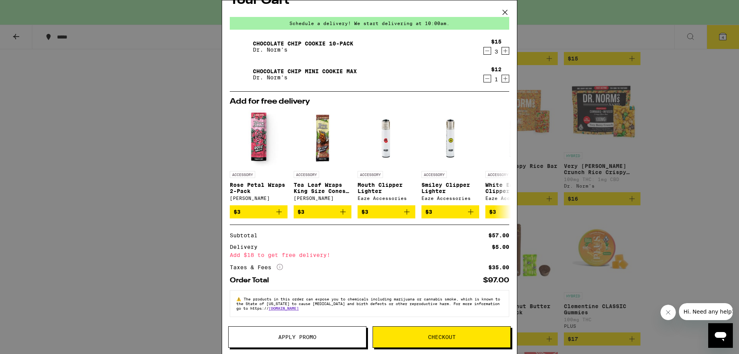
click at [503, 49] on icon "Increment" at bounding box center [505, 51] width 4 height 4
click at [484, 48] on icon "Decrement" at bounding box center [487, 50] width 7 height 9
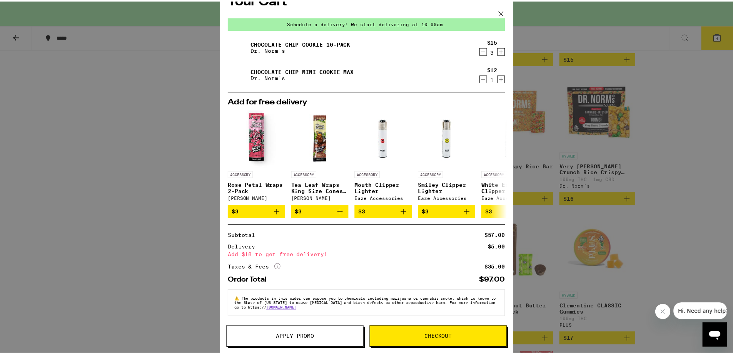
scroll to position [0, 0]
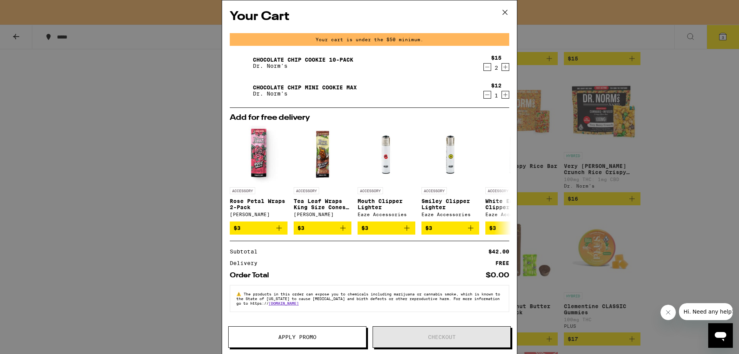
click at [504, 67] on icon "Increment" at bounding box center [505, 66] width 7 height 9
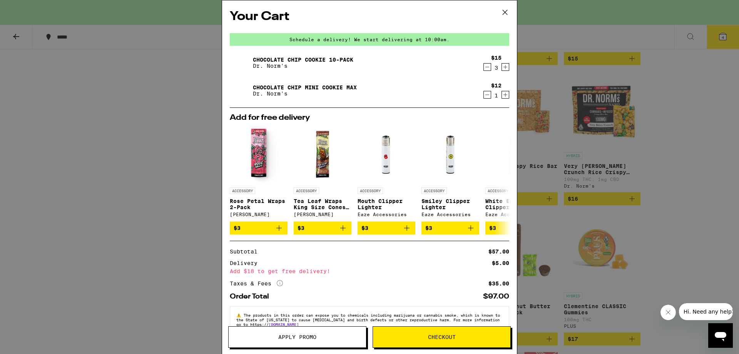
click at [282, 284] on icon "More Info" at bounding box center [280, 283] width 6 height 6
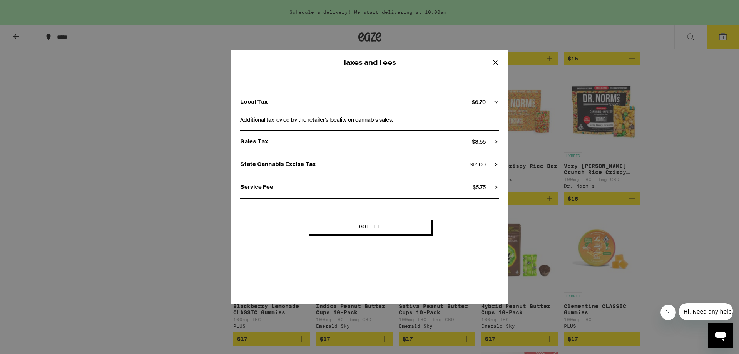
click at [495, 63] on icon at bounding box center [495, 62] width 5 height 5
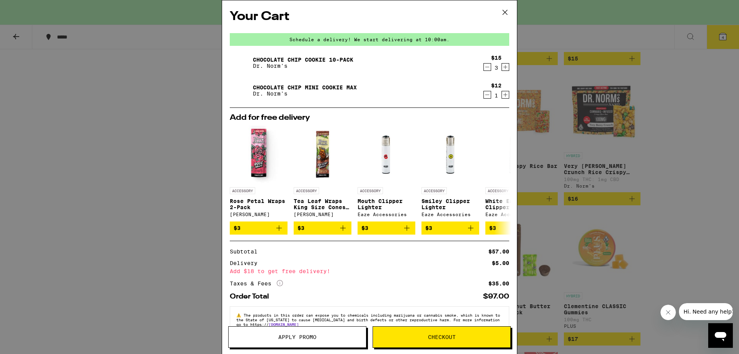
click at [504, 13] on icon at bounding box center [505, 13] width 12 height 12
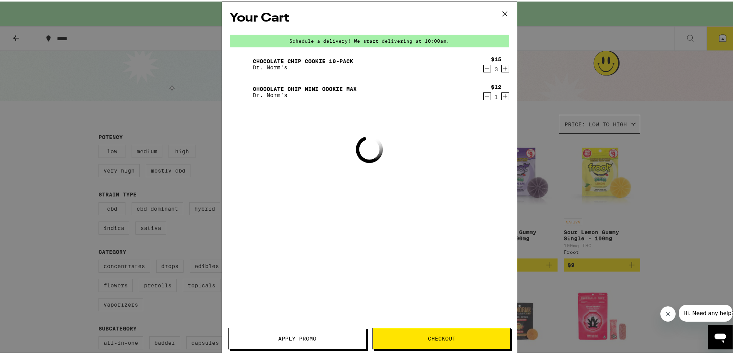
scroll to position [1039, 0]
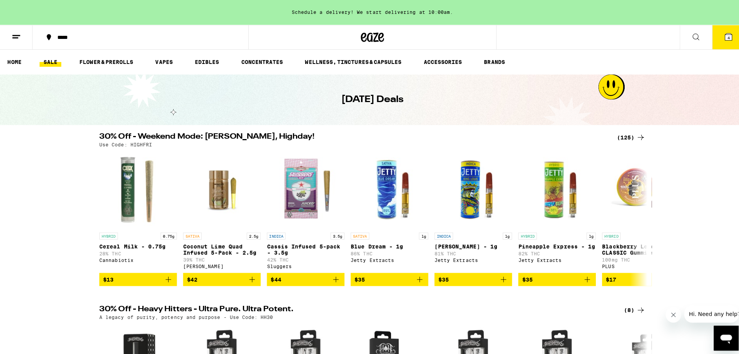
scroll to position [346, 0]
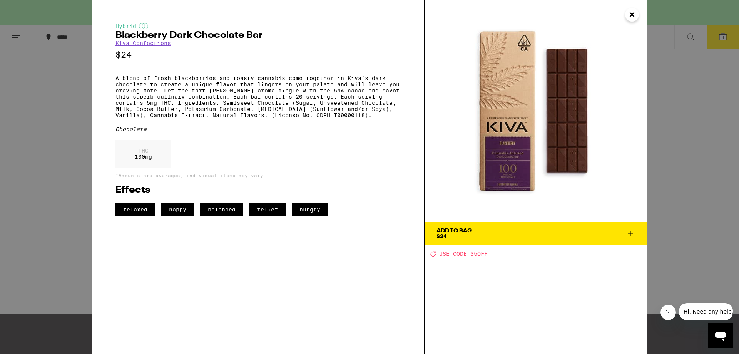
click at [632, 13] on icon "Close" at bounding box center [631, 15] width 9 height 12
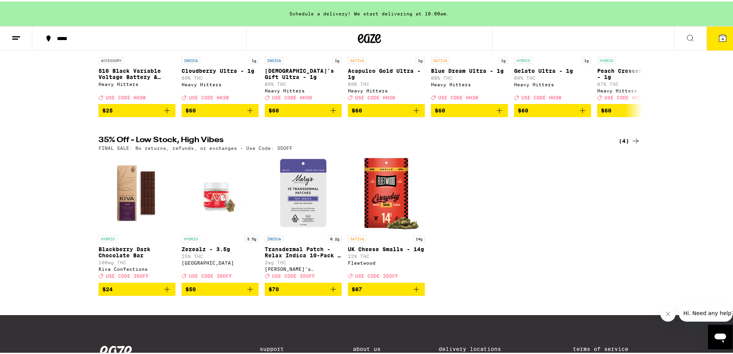
click at [708, 41] on button "4" at bounding box center [723, 37] width 32 height 24
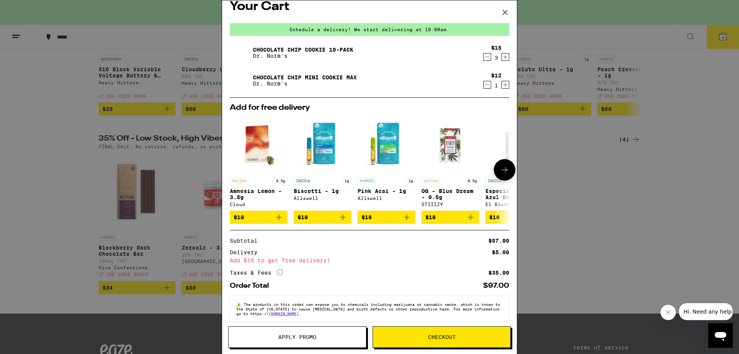
scroll to position [20, 0]
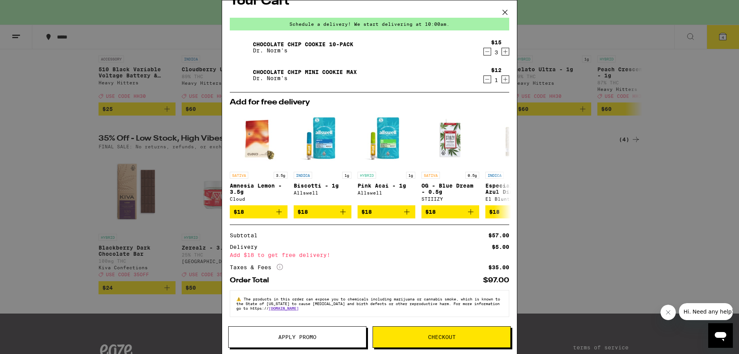
click at [484, 47] on icon "Decrement" at bounding box center [487, 51] width 7 height 9
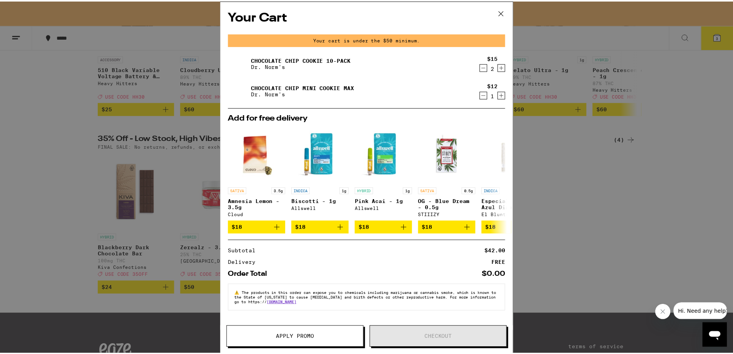
scroll to position [0, 0]
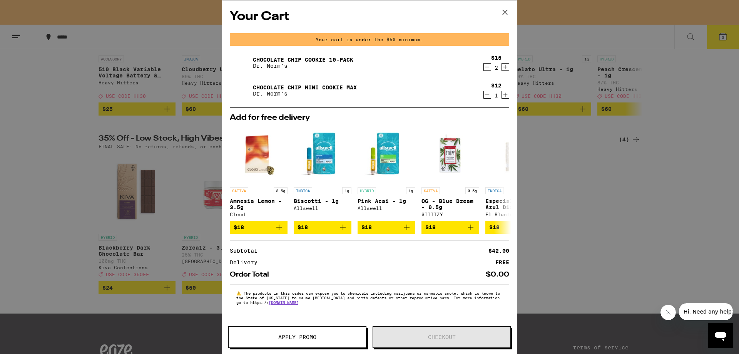
click at [504, 67] on icon "Increment" at bounding box center [505, 66] width 7 height 9
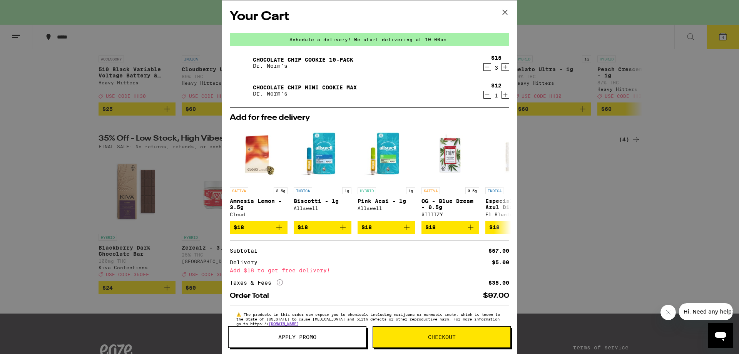
click at [504, 13] on icon at bounding box center [505, 12] width 5 height 5
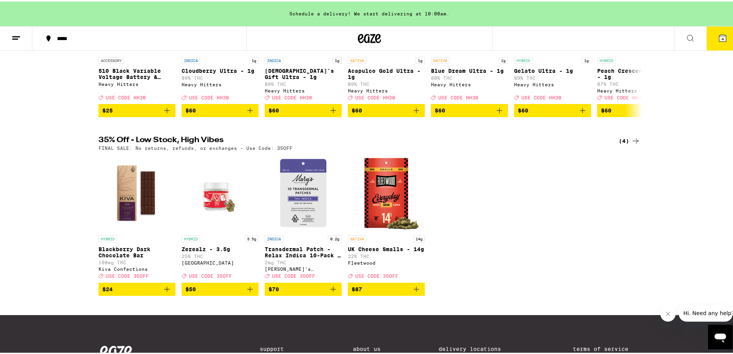
click at [7, 46] on button at bounding box center [16, 37] width 32 height 24
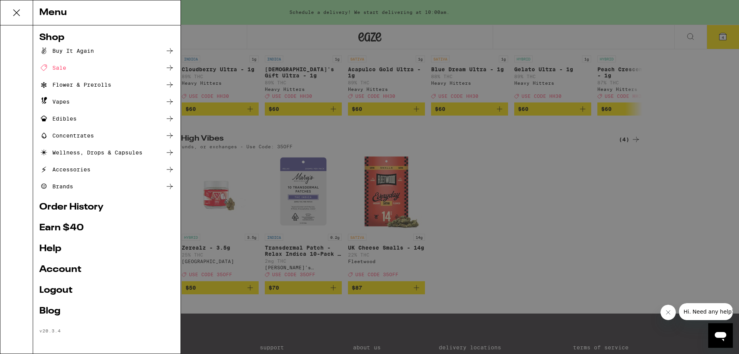
click at [66, 120] on div "Edibles" at bounding box center [57, 118] width 37 height 9
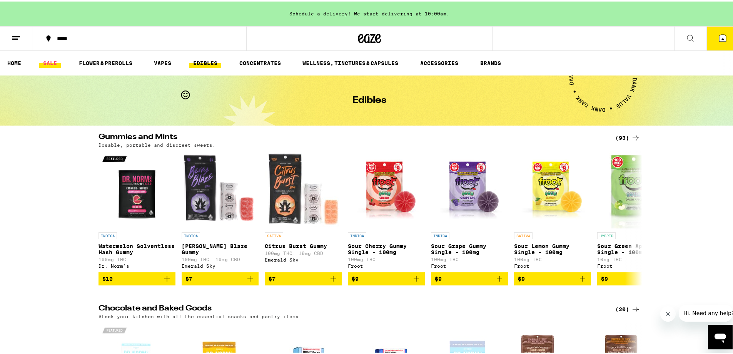
click at [53, 61] on link "SALE" at bounding box center [50, 61] width 22 height 9
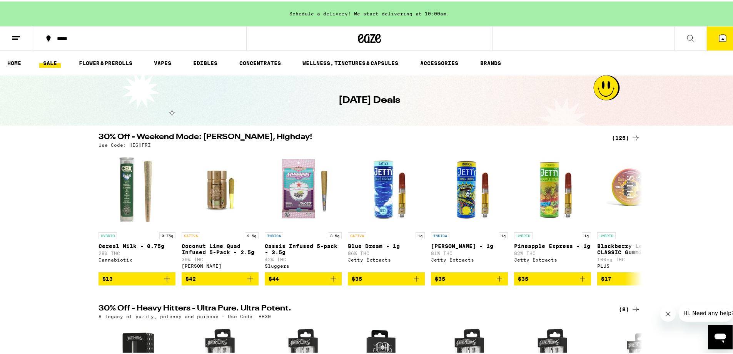
click at [686, 225] on div "30% Off - Weekend Mode: [PERSON_NAME], Highday! (125) Use Code: HIGHFRI HYBRID …" at bounding box center [369, 208] width 739 height 152
click at [683, 216] on div "30% Off - Weekend Mode: [PERSON_NAME], Highday! (125) Use Code: HIGHFRI HYBRID …" at bounding box center [369, 208] width 739 height 152
click at [725, 37] on button "4" at bounding box center [723, 37] width 32 height 24
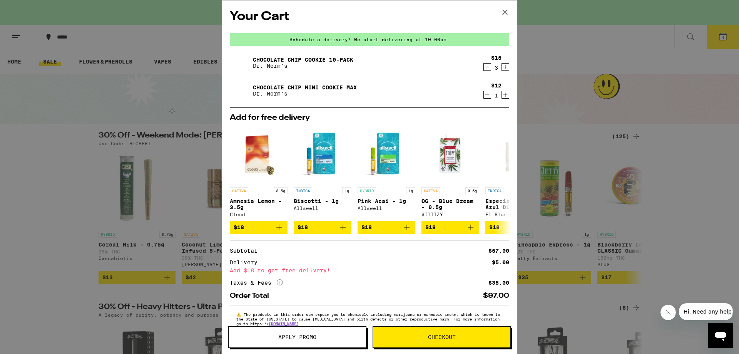
click at [484, 69] on icon "Decrement" at bounding box center [487, 66] width 7 height 9
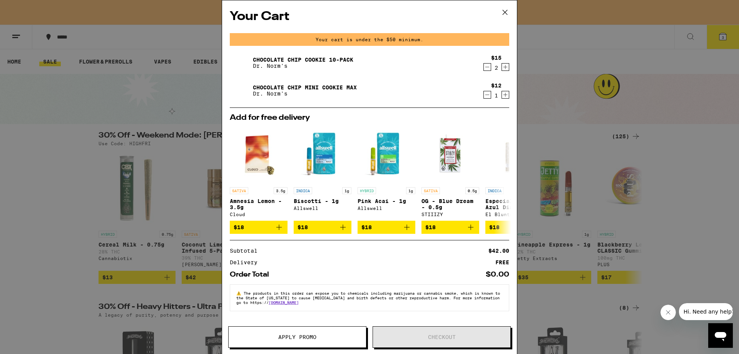
click at [504, 69] on icon "Increment" at bounding box center [505, 66] width 7 height 9
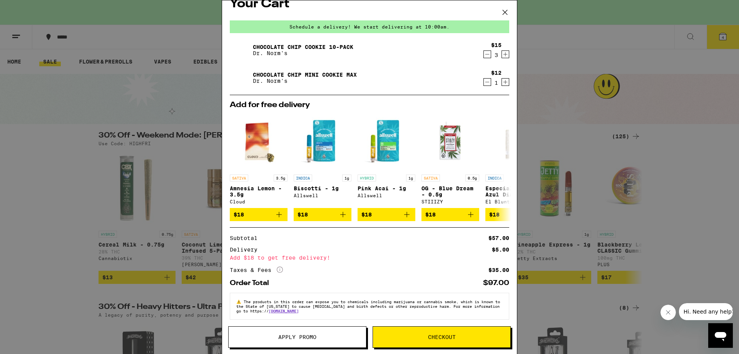
scroll to position [20, 0]
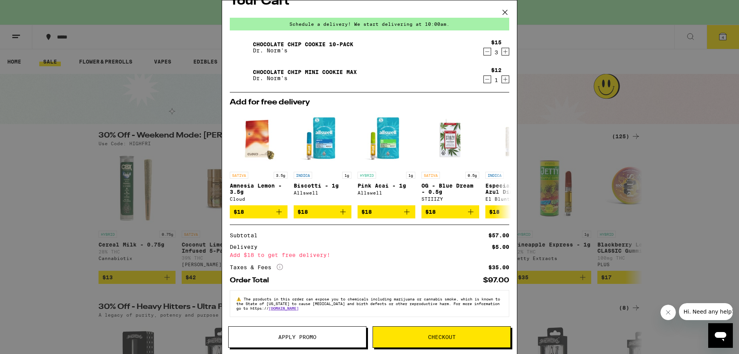
click at [282, 265] on icon "More Info" at bounding box center [280, 267] width 6 height 6
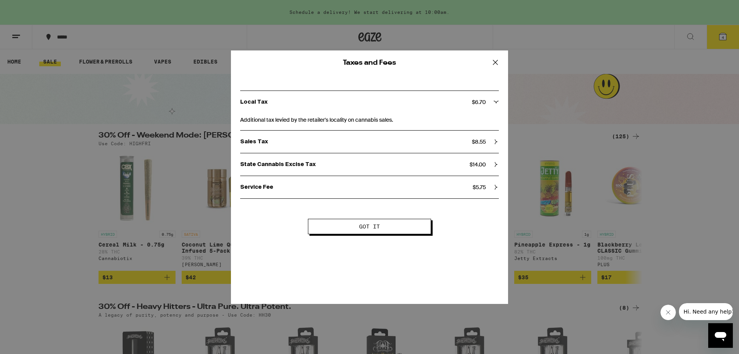
click at [495, 165] on icon at bounding box center [495, 164] width 5 height 5
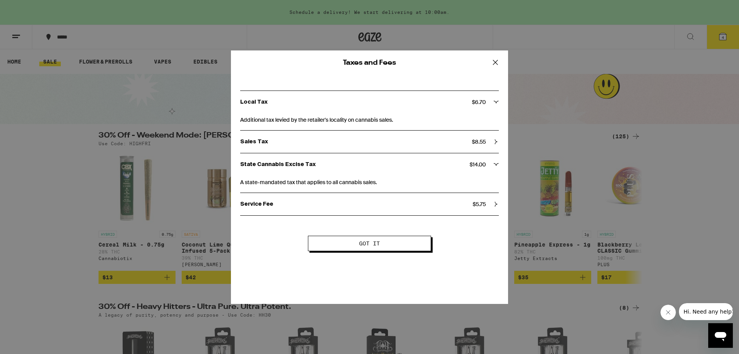
click at [495, 165] on icon at bounding box center [495, 164] width 5 height 5
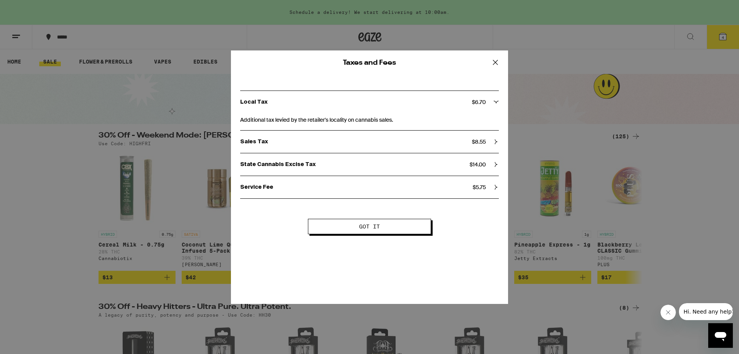
click at [496, 140] on icon at bounding box center [495, 141] width 5 height 5
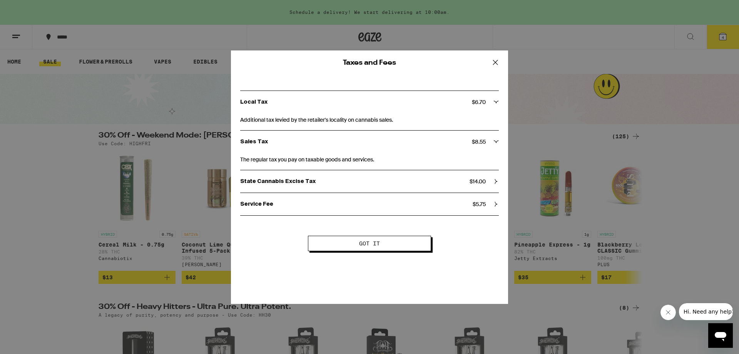
click at [496, 140] on icon at bounding box center [495, 141] width 5 height 5
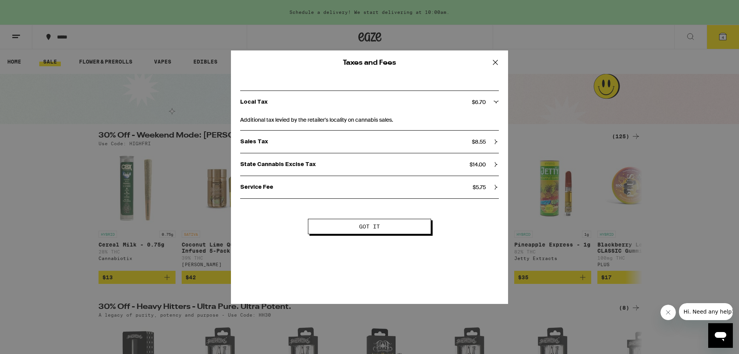
click at [495, 184] on icon at bounding box center [495, 186] width 5 height 5
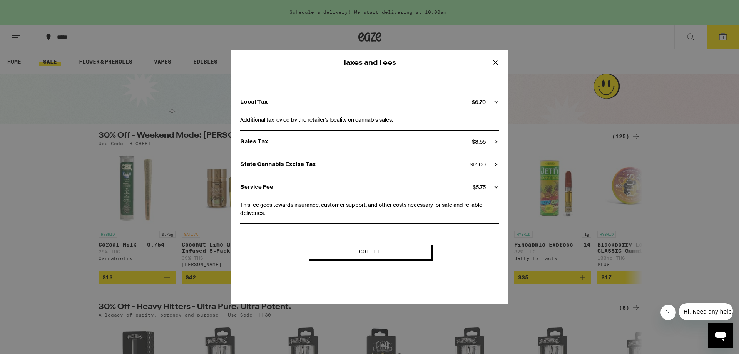
click at [495, 184] on icon at bounding box center [495, 186] width 5 height 5
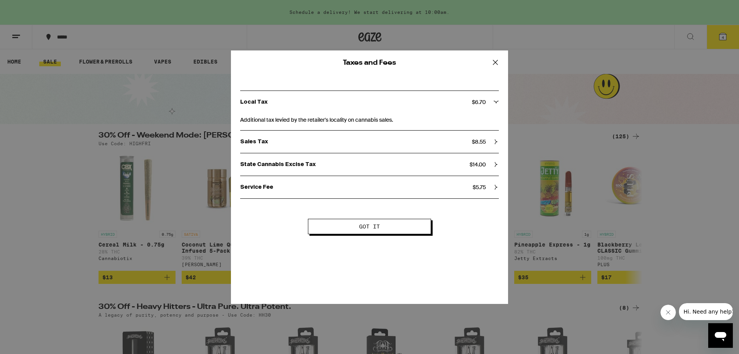
click at [379, 227] on span "Got it" at bounding box center [369, 226] width 21 height 5
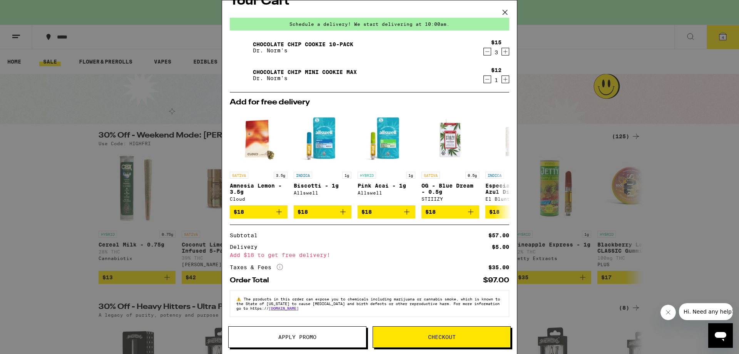
click at [404, 343] on button "Checkout" at bounding box center [442, 337] width 138 height 22
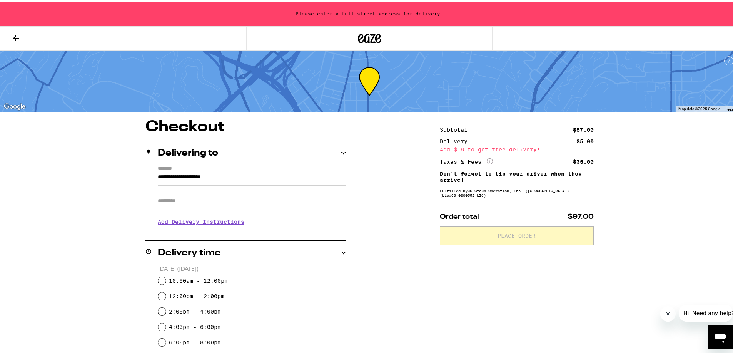
click at [107, 193] on div "**********" at bounding box center [369, 326] width 554 height 417
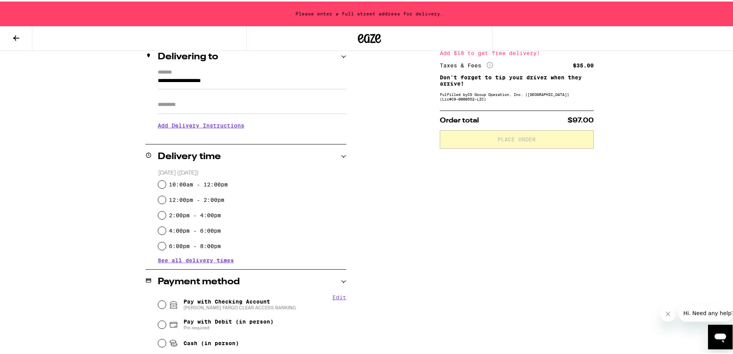
scroll to position [115, 0]
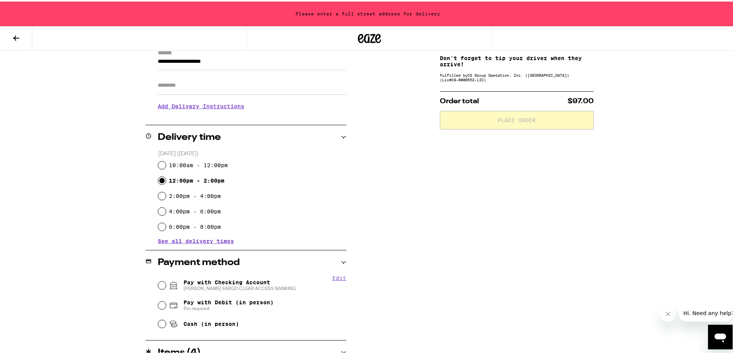
click at [159, 182] on input "12:00pm - 2:00pm" at bounding box center [162, 179] width 8 height 8
radio input "true"
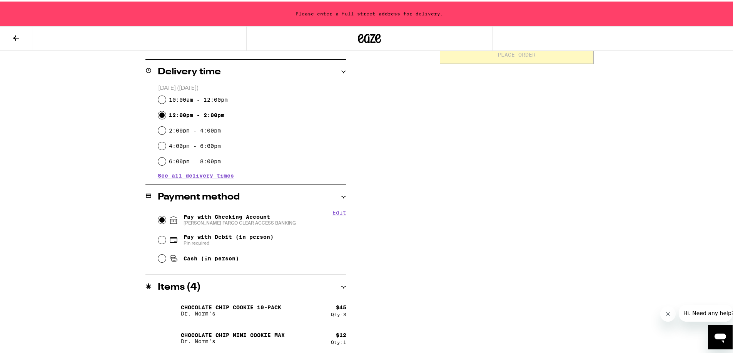
click at [158, 221] on input "Pay with Checking Account [PERSON_NAME] FARGO CLEAR ACCESS BANKING" at bounding box center [162, 218] width 8 height 8
radio input "true"
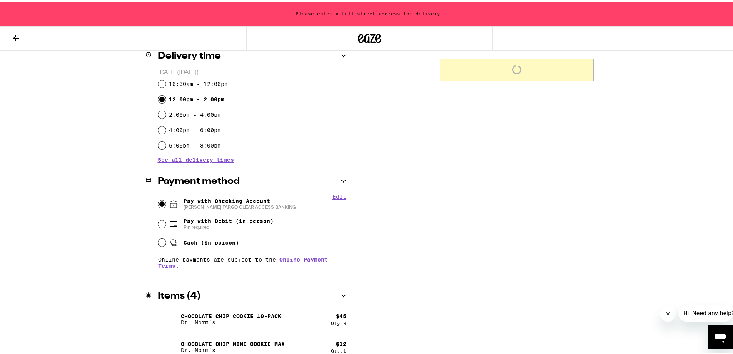
scroll to position [205, 0]
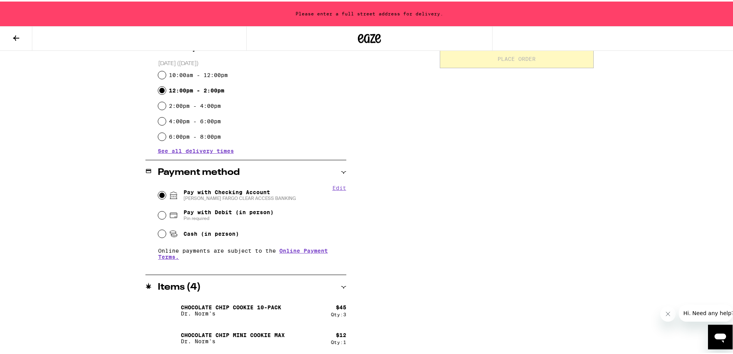
click at [58, 217] on div "**********" at bounding box center [369, 74] width 739 height 559
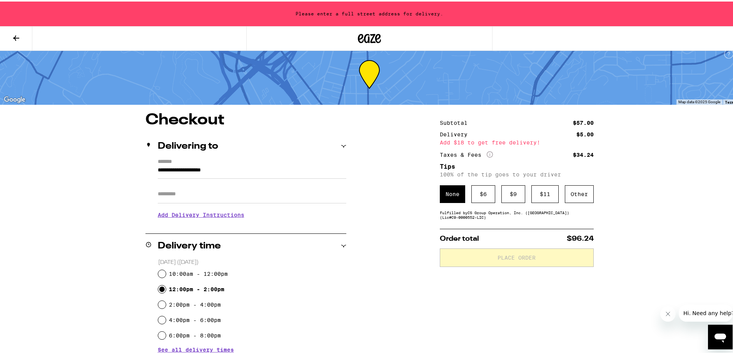
scroll to position [0, 0]
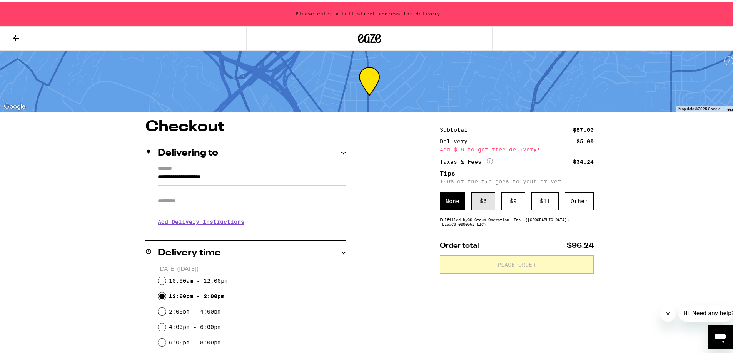
click at [477, 206] on div "$ 6" at bounding box center [483, 199] width 24 height 18
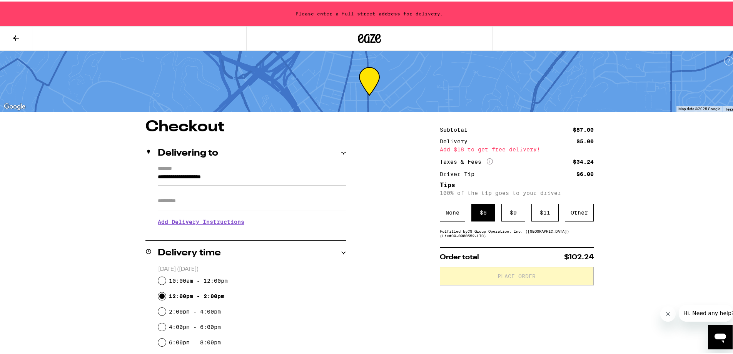
click at [513, 147] on div "Add $18 to get free delivery!" at bounding box center [517, 147] width 154 height 5
click at [650, 209] on div "**********" at bounding box center [369, 279] width 739 height 559
click at [534, 211] on div "$ 11" at bounding box center [544, 211] width 27 height 18
click at [481, 215] on div "$ 6" at bounding box center [483, 211] width 24 height 18
click at [158, 282] on input "10:00am - 12:00pm" at bounding box center [162, 279] width 8 height 8
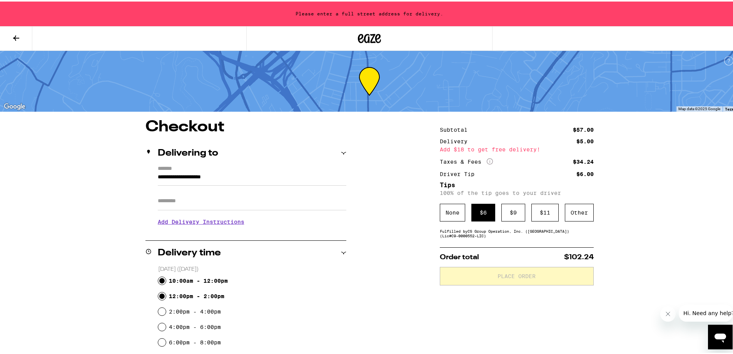
radio input "true"
click at [160, 308] on input "2:00pm - 4:00pm" at bounding box center [162, 310] width 8 height 8
radio input "true"
click at [158, 326] on input "4:00pm - 6:00pm" at bounding box center [162, 325] width 8 height 8
radio input "true"
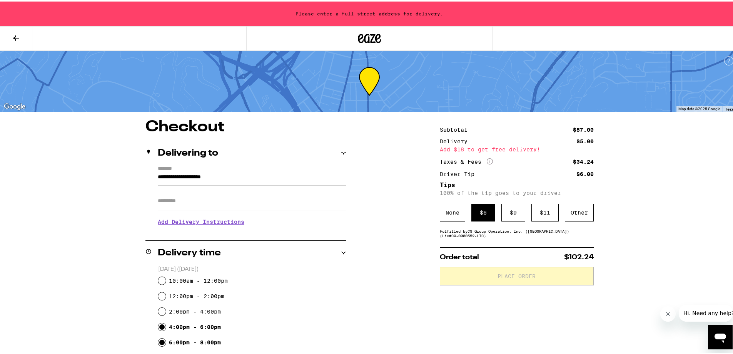
click at [159, 340] on input "6:00pm - 8:00pm" at bounding box center [162, 341] width 8 height 8
radio input "true"
click at [160, 295] on input "12:00pm - 2:00pm" at bounding box center [162, 295] width 8 height 8
radio input "true"
click at [187, 205] on input "Apt/Suite" at bounding box center [252, 199] width 189 height 18
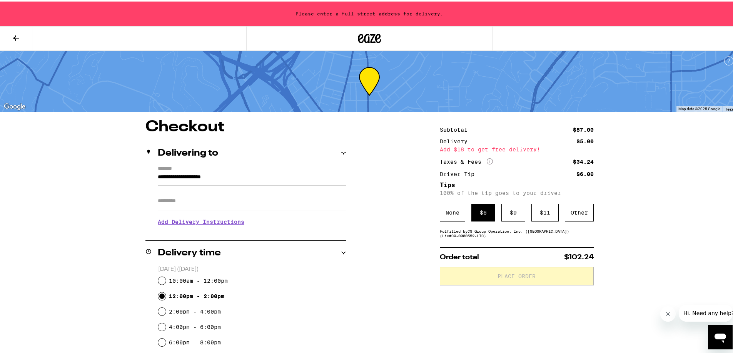
click at [341, 152] on icon at bounding box center [343, 151] width 5 height 5
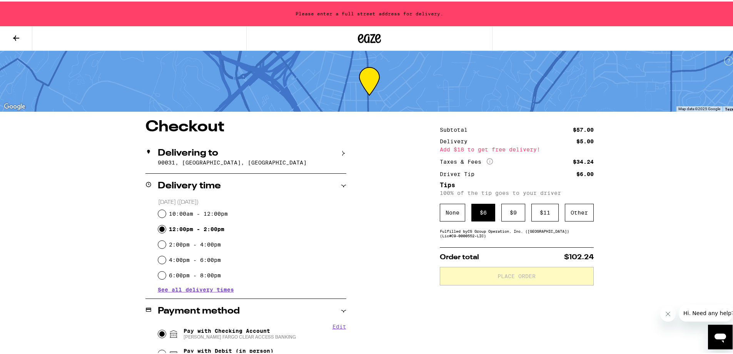
click at [341, 152] on icon at bounding box center [343, 151] width 5 height 5
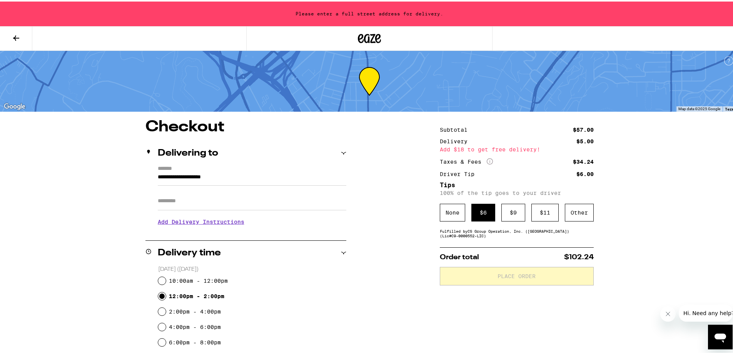
click at [183, 202] on input "Apt/Suite" at bounding box center [252, 199] width 189 height 18
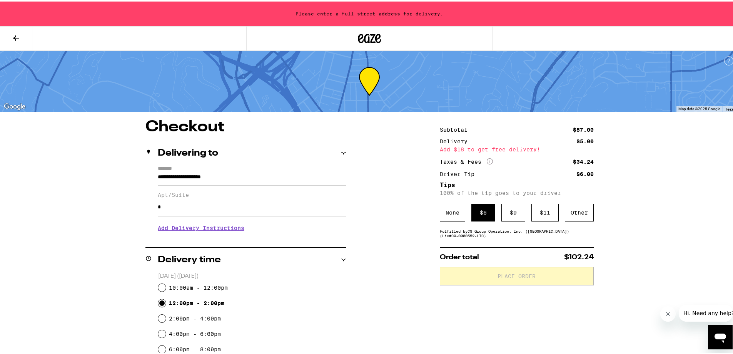
type input "*"
click at [73, 191] on div "**********" at bounding box center [369, 283] width 739 height 566
click at [184, 215] on input "*" at bounding box center [252, 205] width 189 height 18
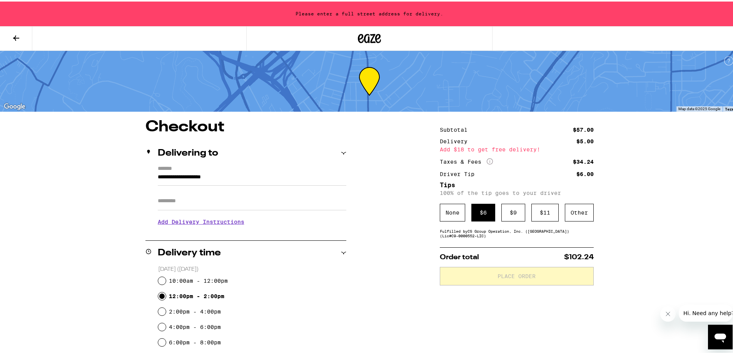
click at [78, 193] on div "**********" at bounding box center [369, 279] width 739 height 559
click at [171, 174] on input "**********" at bounding box center [252, 177] width 189 height 13
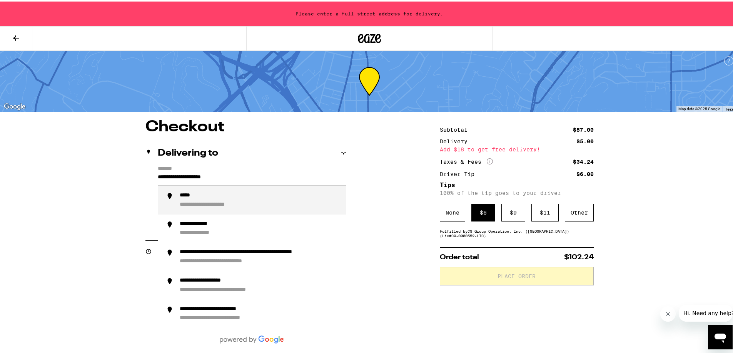
click at [254, 203] on div "**********" at bounding box center [220, 203] width 80 height 7
type input "**********"
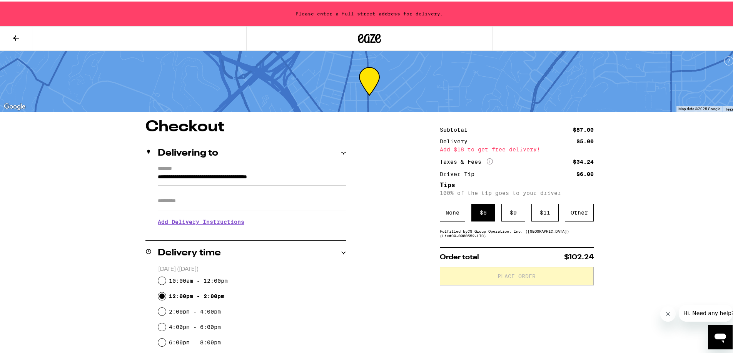
click at [96, 184] on div "**********" at bounding box center [369, 338] width 554 height 441
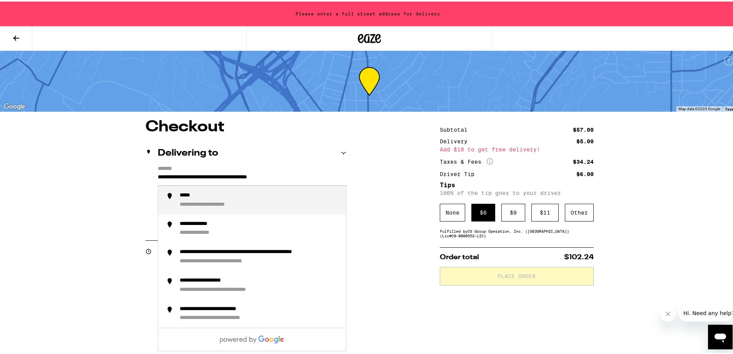
drag, startPoint x: 326, startPoint y: 175, endPoint x: 48, endPoint y: 170, distance: 277.5
click at [48, 170] on div "**********" at bounding box center [369, 279] width 739 height 559
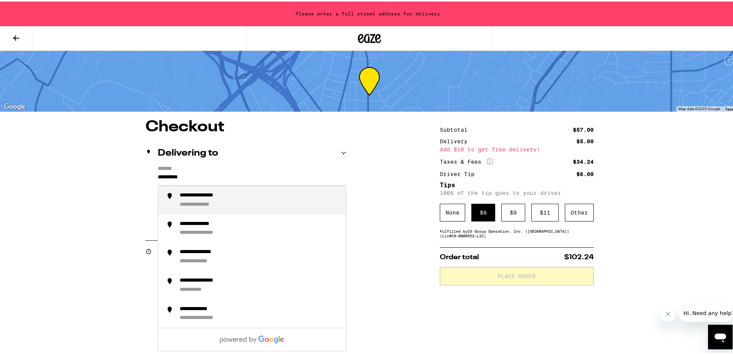
click at [255, 205] on div "**********" at bounding box center [260, 198] width 160 height 16
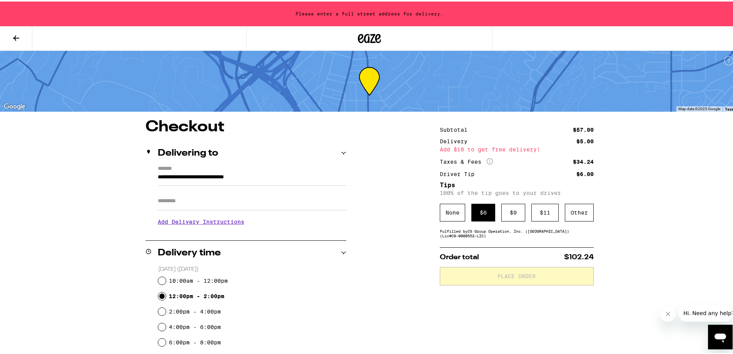
type input "**********"
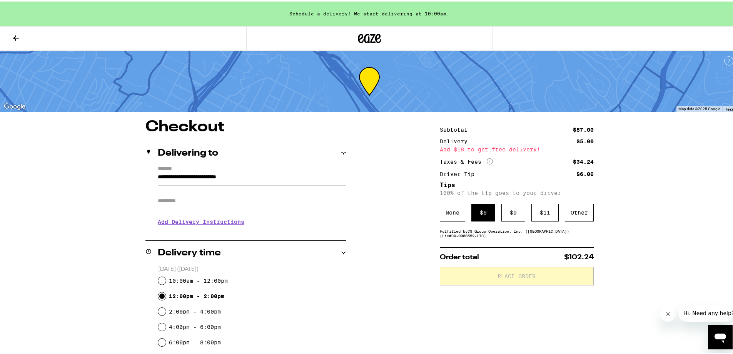
click at [81, 190] on div "**********" at bounding box center [369, 279] width 739 height 559
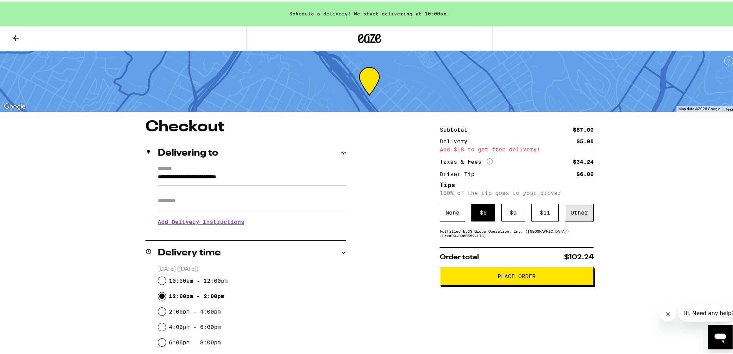
click at [567, 212] on div "Other" at bounding box center [579, 211] width 29 height 18
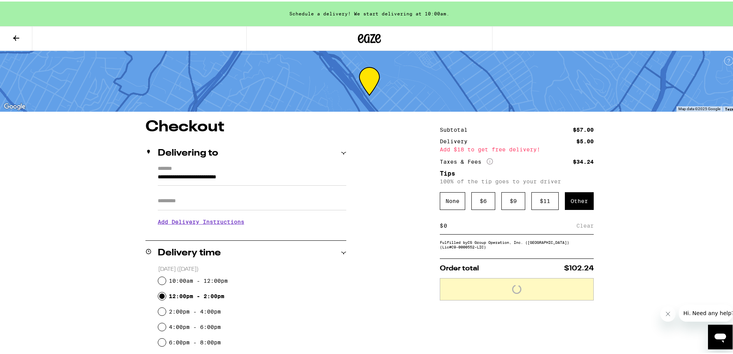
click at [478, 227] on input at bounding box center [509, 224] width 133 height 7
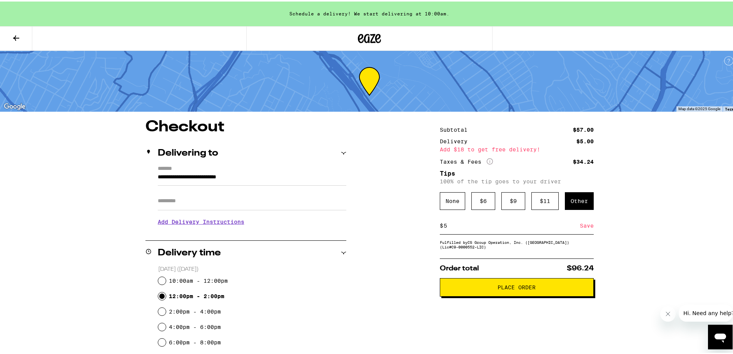
type input "5"
click at [398, 223] on div "**********" at bounding box center [369, 338] width 554 height 441
click at [402, 227] on div "**********" at bounding box center [369, 338] width 554 height 441
click at [401, 236] on div "**********" at bounding box center [369, 338] width 554 height 441
click at [588, 228] on div "Save" at bounding box center [587, 224] width 14 height 17
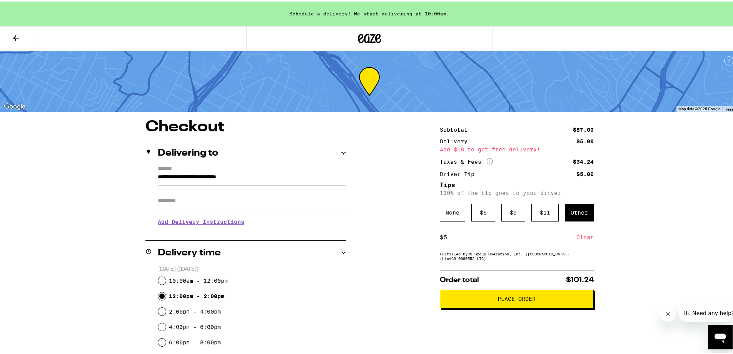
click at [496, 305] on button "Place Order" at bounding box center [517, 297] width 154 height 18
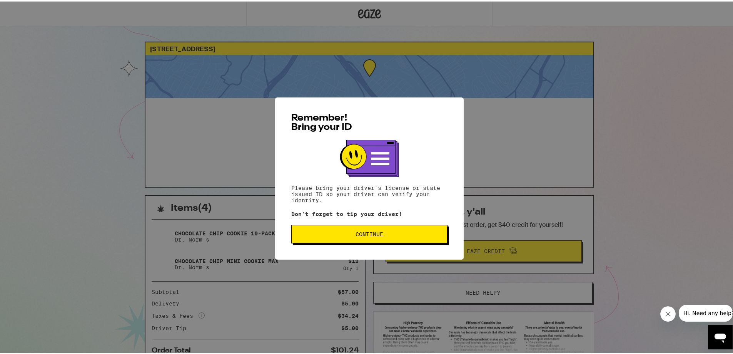
click at [378, 234] on span "Continue" at bounding box center [370, 232] width 28 height 5
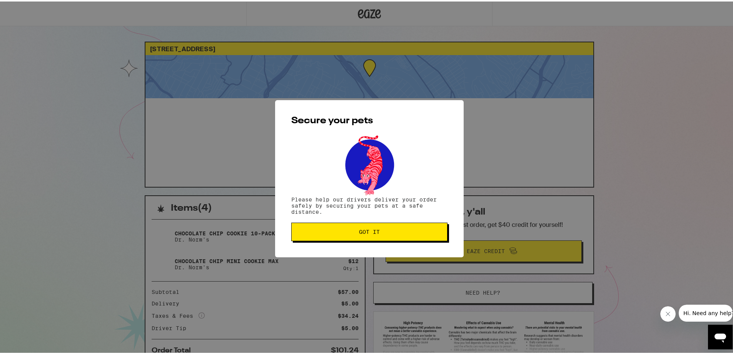
click at [367, 233] on span "Got it" at bounding box center [369, 229] width 21 height 5
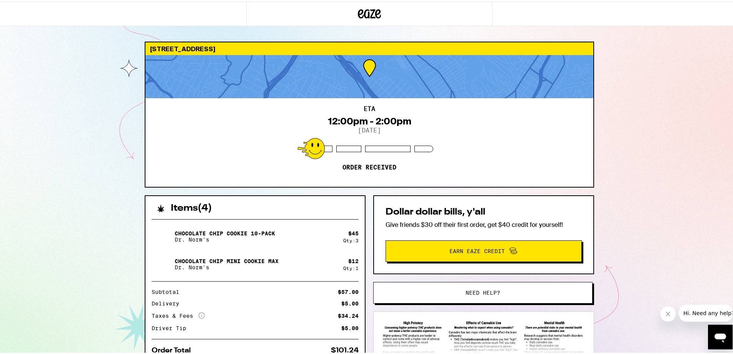
click at [57, 184] on div "[STREET_ADDRESS] ETA 12:00pm - 2:00pm [DATE] Order received Items ( 4 ) Chocola…" at bounding box center [369, 209] width 739 height 419
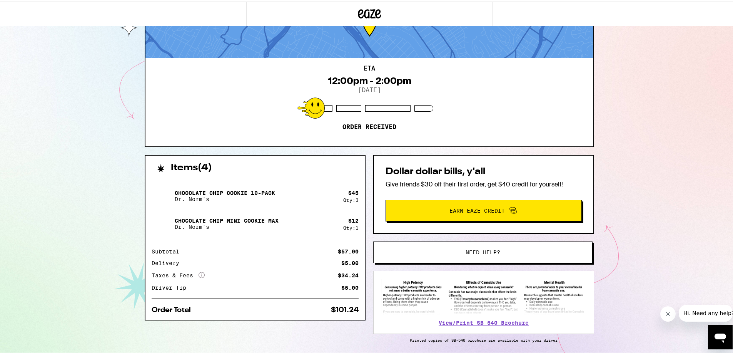
scroll to position [67, 0]
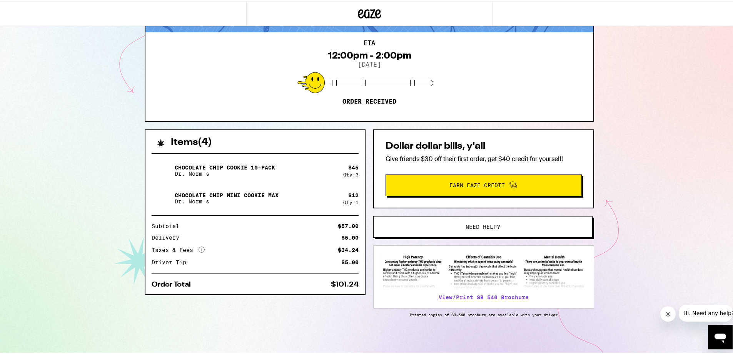
click at [67, 165] on div "[STREET_ADDRESS] ETA 12:00pm - 2:00pm [DATE] Order received Items ( 4 ) Chocola…" at bounding box center [369, 143] width 739 height 419
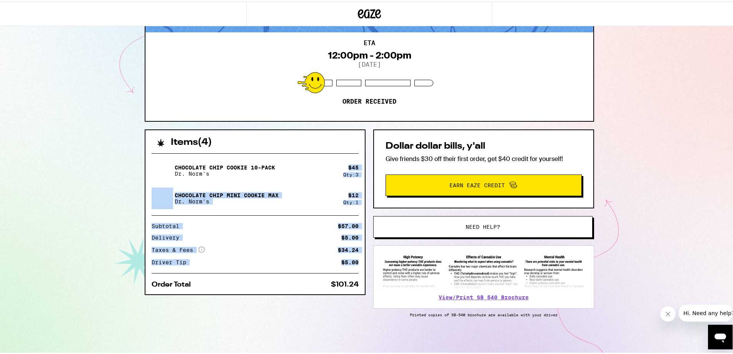
drag, startPoint x: 345, startPoint y: 165, endPoint x: 358, endPoint y: 257, distance: 93.2
click at [358, 257] on div "Chocolate Chip Cookie 10-Pack Dr. Norm's $ 45 Qty: 3 Chocolate Chip Mini Cookie…" at bounding box center [254, 218] width 219 height 147
drag, startPoint x: 172, startPoint y: 164, endPoint x: 361, endPoint y: 275, distance: 219.4
click at [361, 275] on div "Chocolate Chip Cookie 10-Pack Dr. Norm's $ 45 Qty: 3 Chocolate Chip Mini Cookie…" at bounding box center [254, 218] width 219 height 147
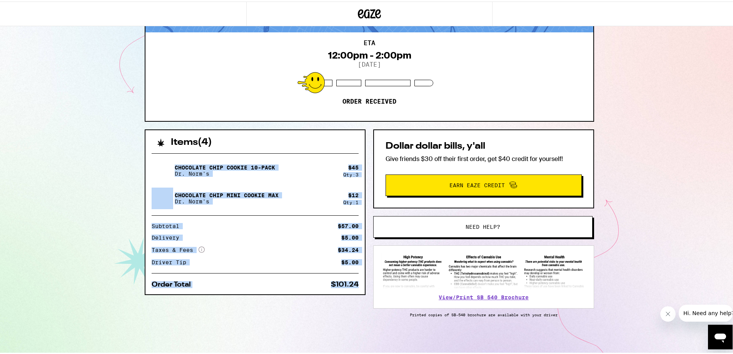
click at [361, 275] on div "Chocolate Chip Cookie 10-Pack Dr. Norm's $ 45 Qty: 3 Chocolate Chip Mini Cookie…" at bounding box center [254, 218] width 219 height 147
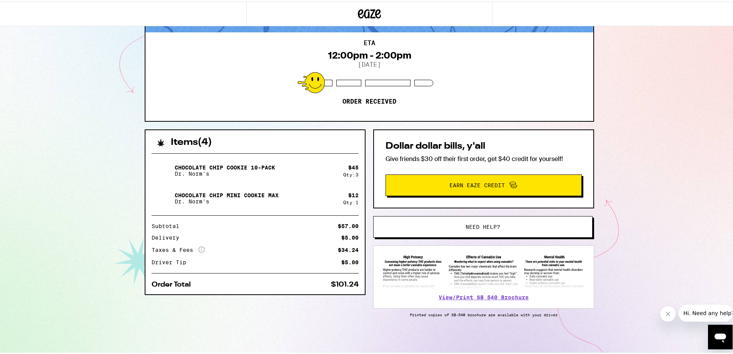
click at [360, 271] on div "Chocolate Chip Cookie 10-Pack Dr. Norm's $ 45 Qty: 3 Chocolate Chip Mini Cookie…" at bounding box center [254, 218] width 219 height 147
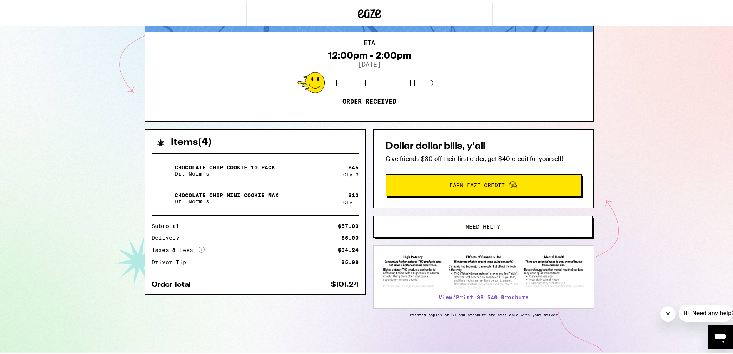
click at [359, 271] on div "Chocolate Chip Cookie 10-Pack Dr. Norm's $ 45 Qty: 3 Chocolate Chip Mini Cookie…" at bounding box center [254, 218] width 219 height 147
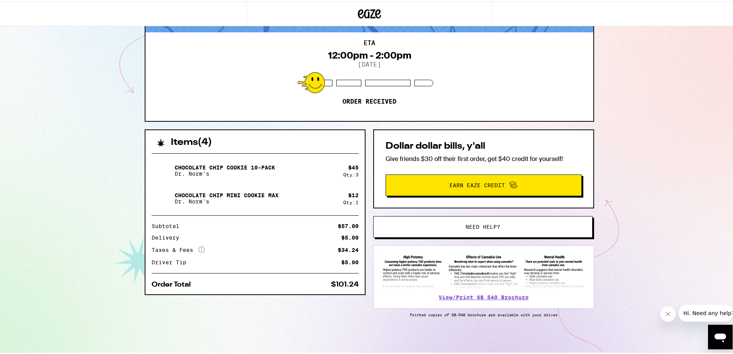
click at [165, 171] on img at bounding box center [163, 169] width 22 height 22
